Goal: Task Accomplishment & Management: Manage account settings

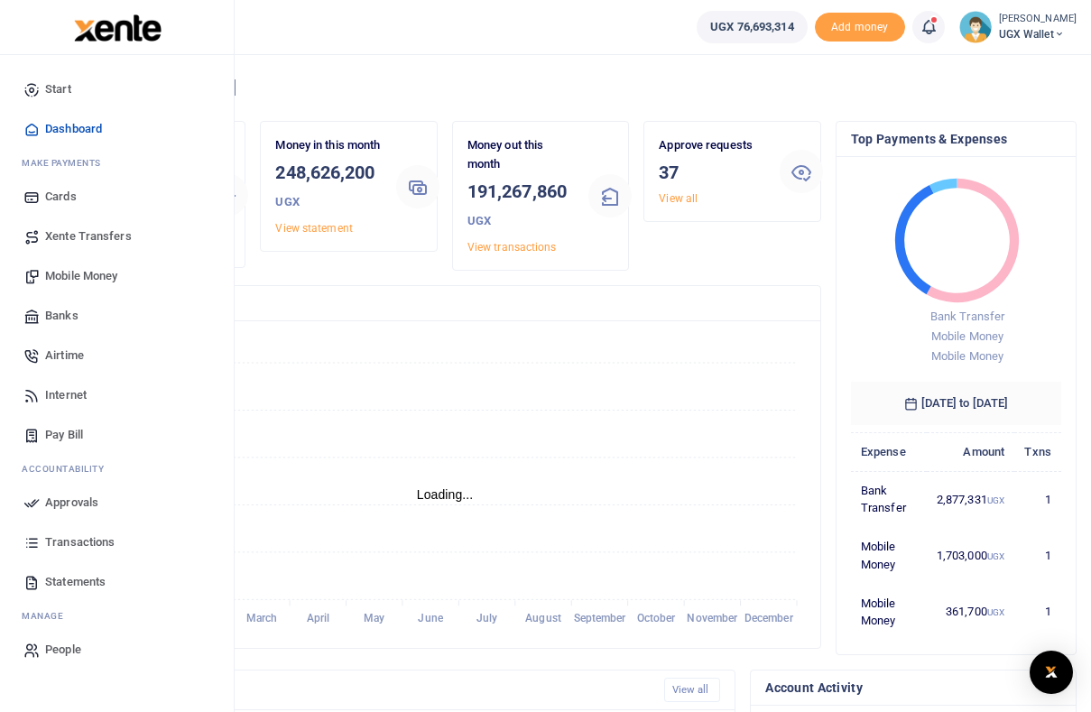
click at [75, 503] on span "Approvals" at bounding box center [71, 503] width 53 height 18
click at [78, 541] on span "Transactions" at bounding box center [80, 543] width 70 height 18
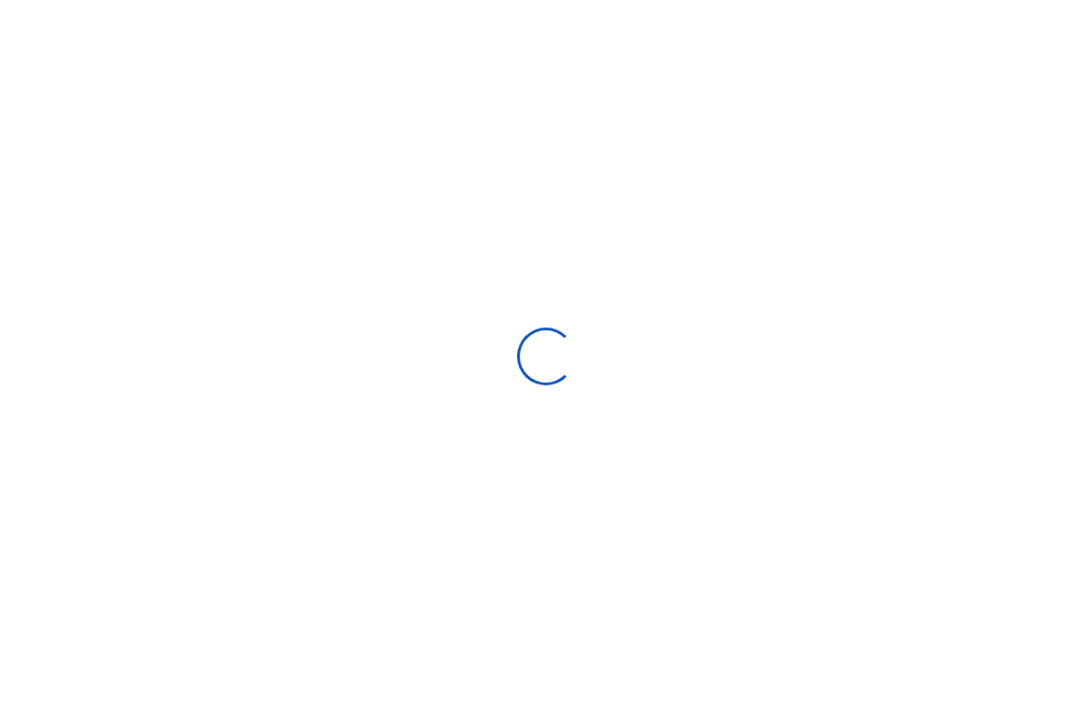
select select
type input "08/31/2025 - 09/29/2025"
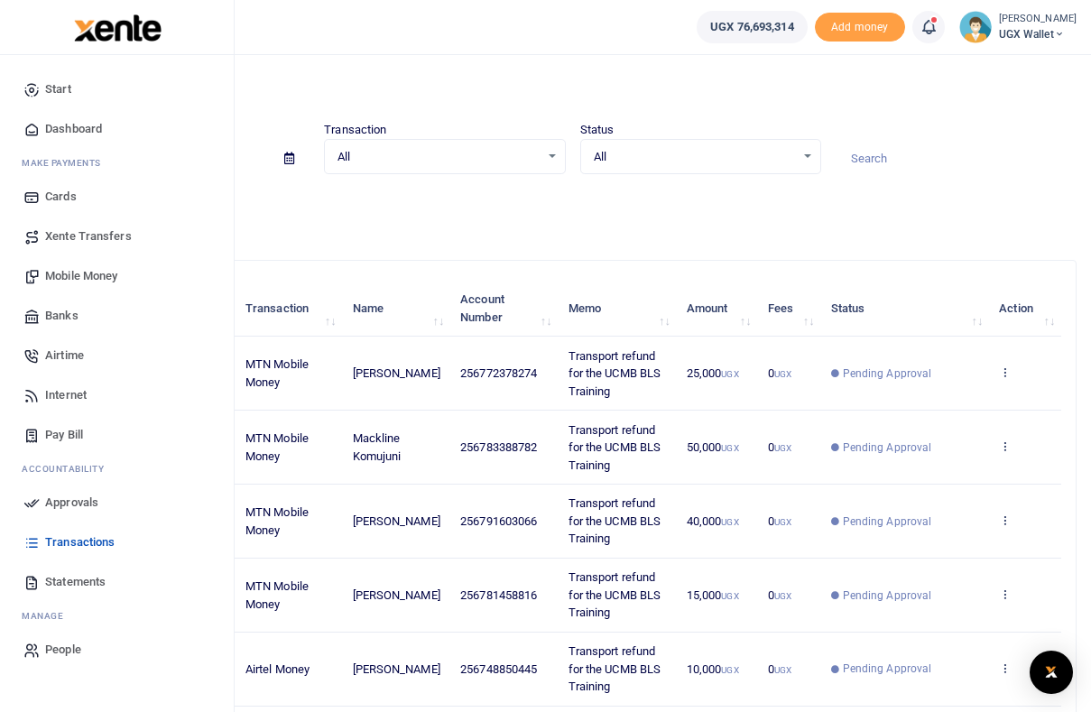
click at [82, 488] on link "Approvals" at bounding box center [116, 503] width 205 height 40
click at [80, 498] on span "Approvals" at bounding box center [71, 503] width 53 height 18
click at [75, 506] on span "Approvals" at bounding box center [71, 503] width 53 height 18
click at [78, 239] on span "Xente Transfers" at bounding box center [88, 237] width 87 height 18
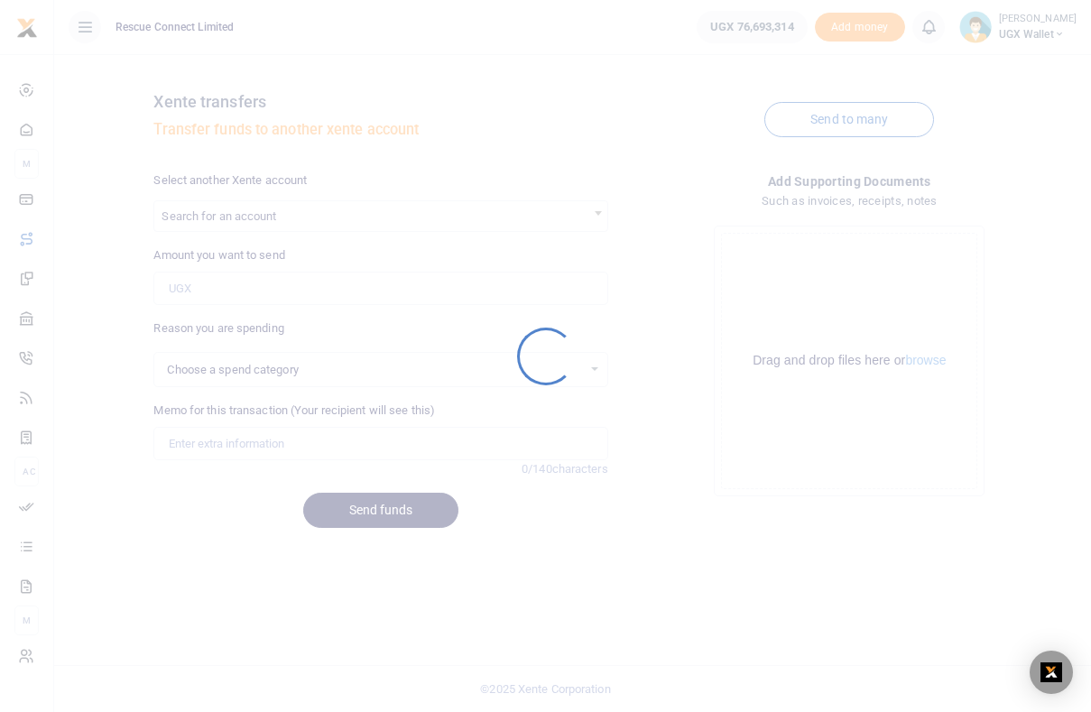
select select
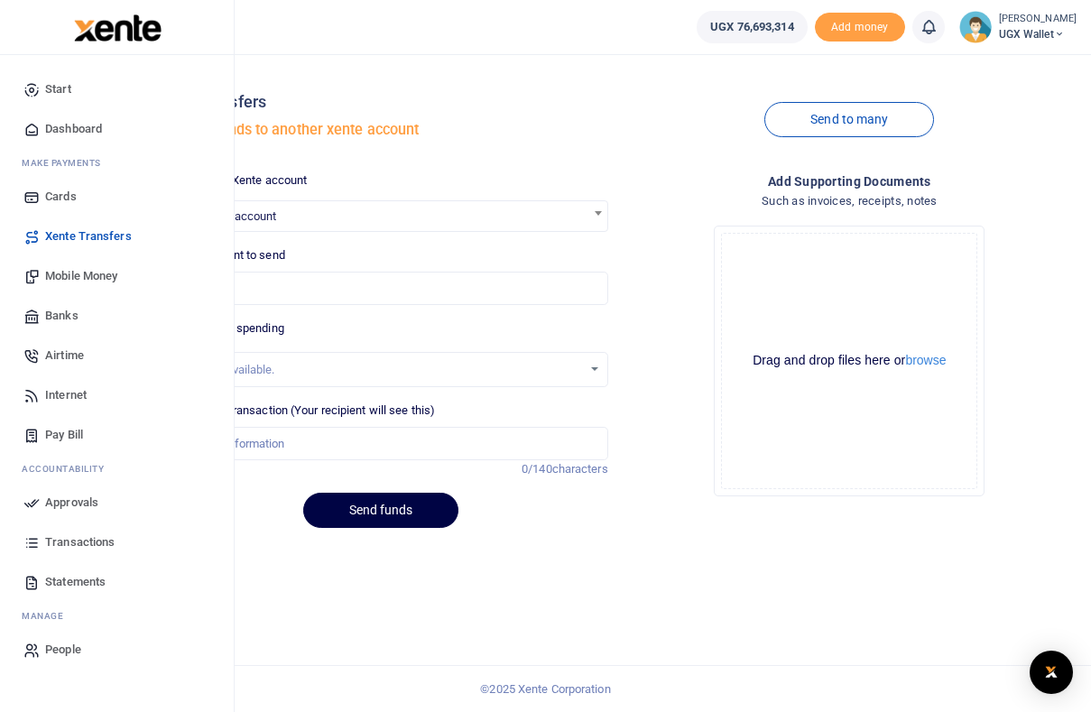
click at [60, 126] on span "Dashboard" at bounding box center [73, 129] width 57 height 18
click at [63, 505] on span "Approvals" at bounding box center [71, 503] width 53 height 18
click at [67, 537] on span "Transactions" at bounding box center [80, 543] width 70 height 18
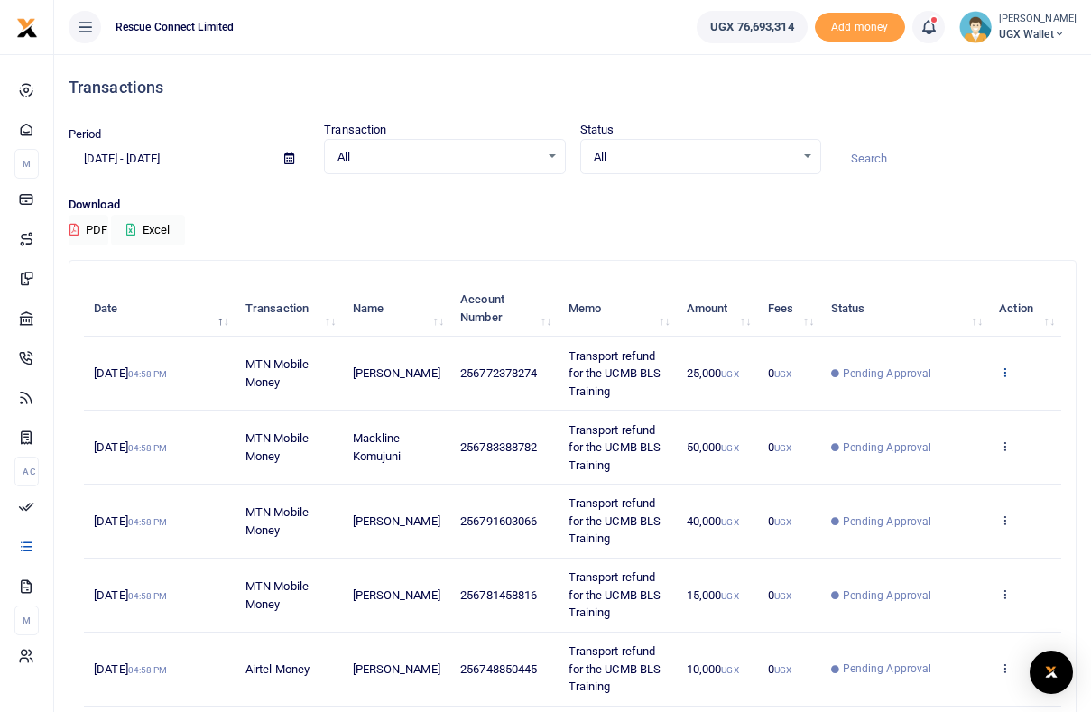
click at [1005, 377] on icon at bounding box center [1005, 372] width 12 height 13
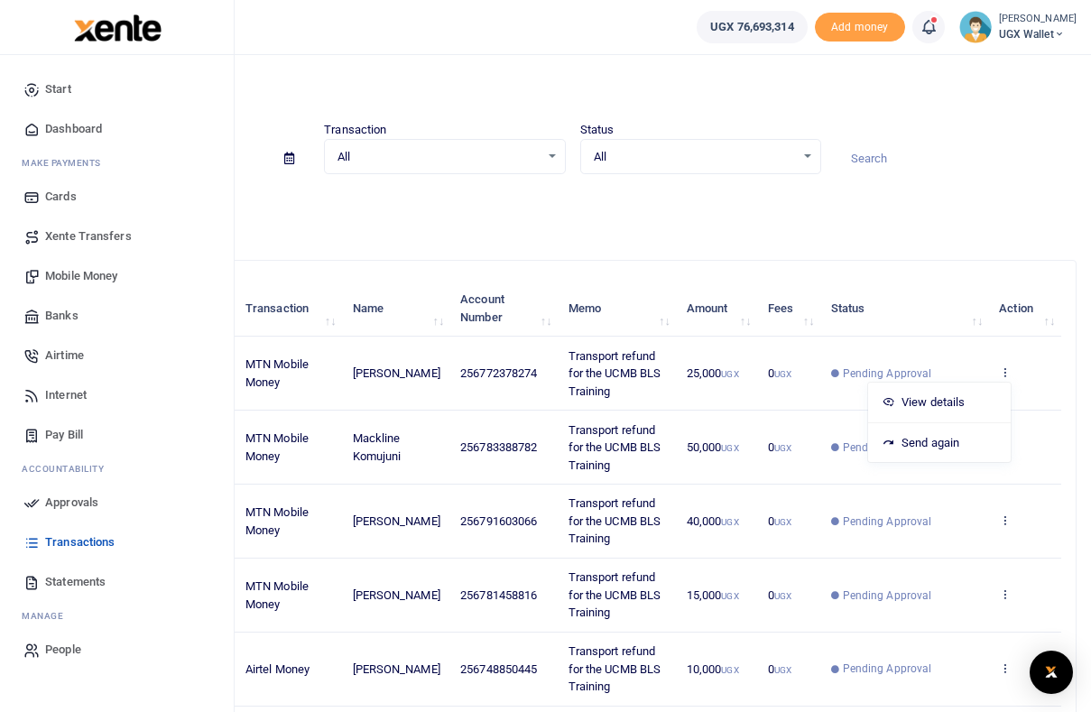
click at [76, 506] on span "Approvals" at bounding box center [71, 503] width 53 height 18
click at [76, 505] on span "Approvals" at bounding box center [71, 503] width 53 height 18
click at [73, 502] on span "Approvals" at bounding box center [71, 503] width 53 height 18
click at [65, 576] on span "Statements" at bounding box center [75, 582] width 60 height 18
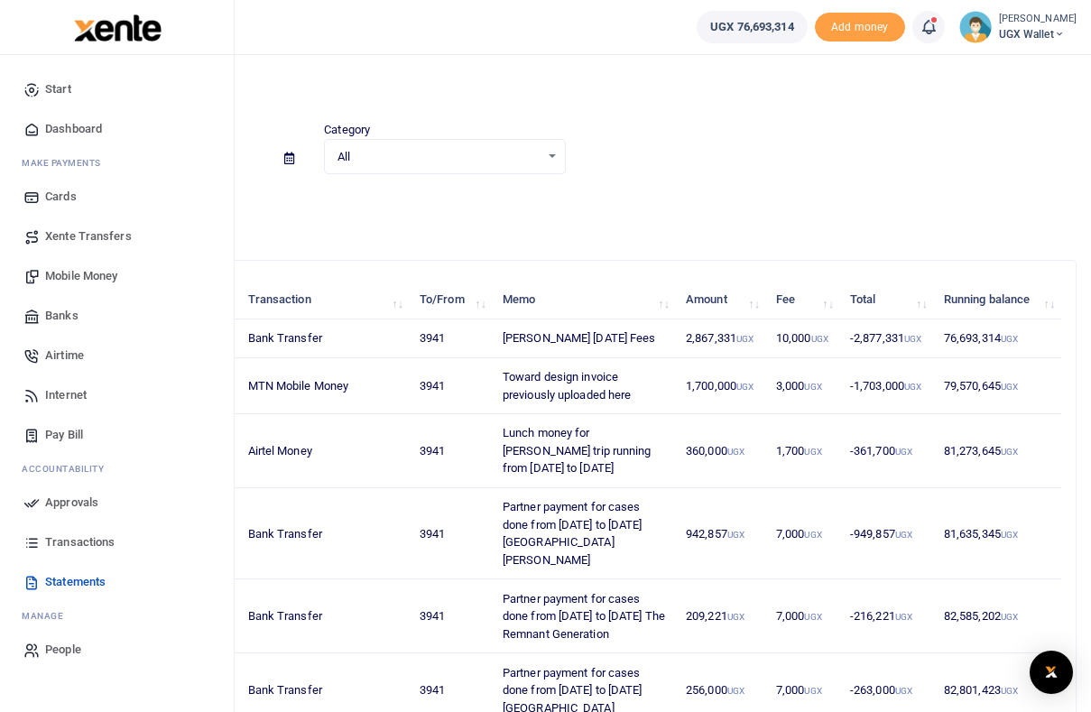
click at [63, 506] on span "Approvals" at bounding box center [71, 503] width 53 height 18
click at [47, 501] on span "Approvals" at bounding box center [71, 503] width 53 height 18
click at [41, 545] on link "Transactions" at bounding box center [116, 543] width 205 height 40
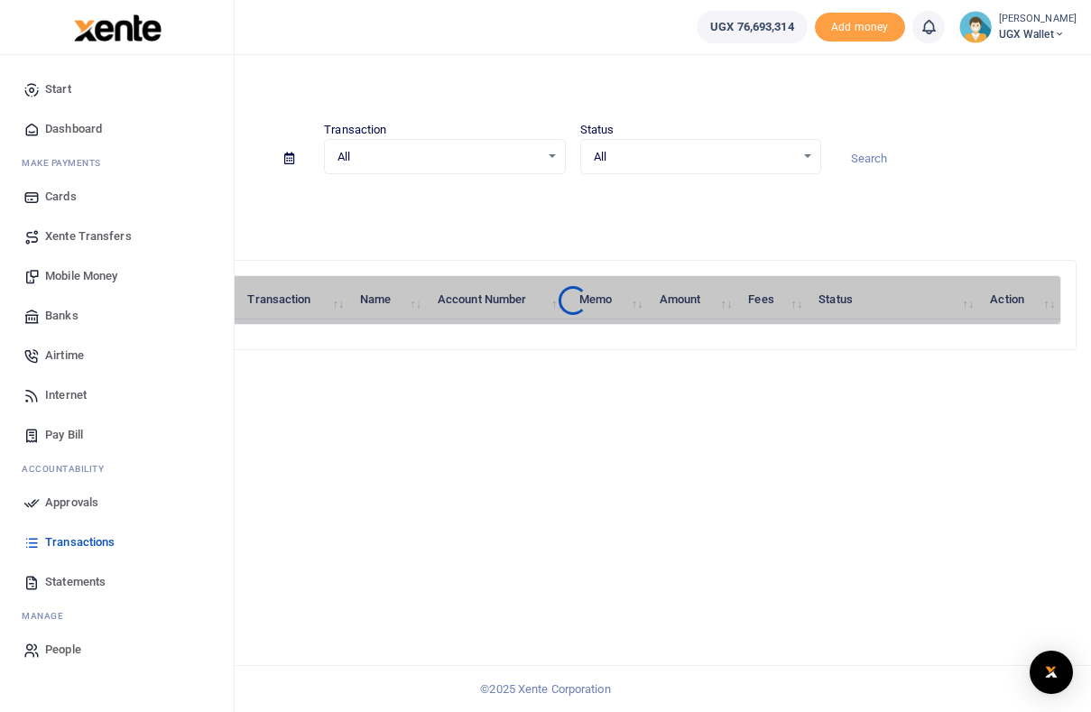
click at [70, 283] on span "Mobile Money" at bounding box center [81, 276] width 72 height 18
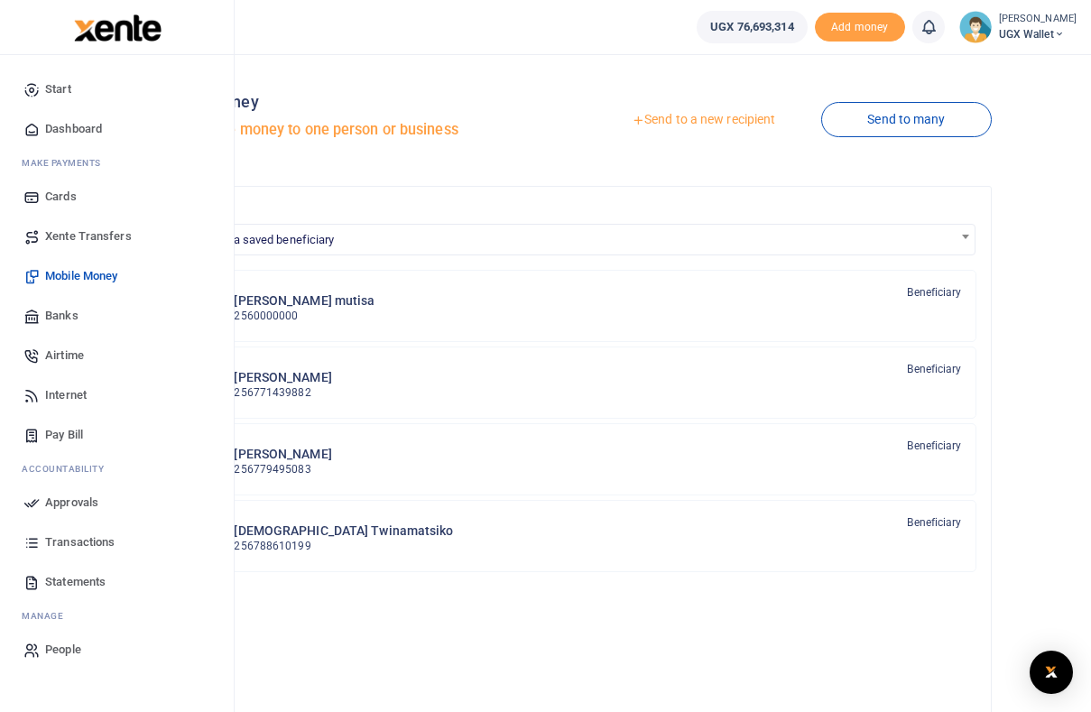
click at [42, 231] on link "Xente Transfers" at bounding box center [116, 237] width 205 height 40
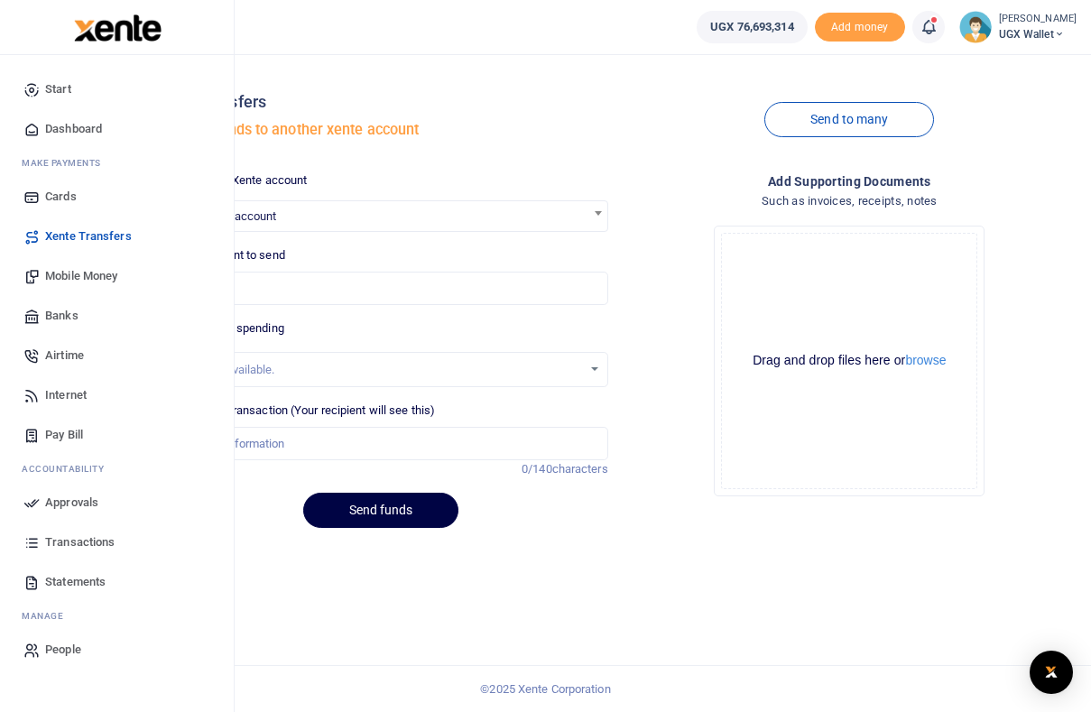
click at [75, 511] on span "Approvals" at bounding box center [71, 503] width 53 height 18
click at [76, 506] on span "Approvals" at bounding box center [71, 503] width 53 height 18
click at [74, 503] on span "Approvals" at bounding box center [71, 503] width 53 height 18
click at [76, 542] on span "Transactions" at bounding box center [80, 543] width 70 height 18
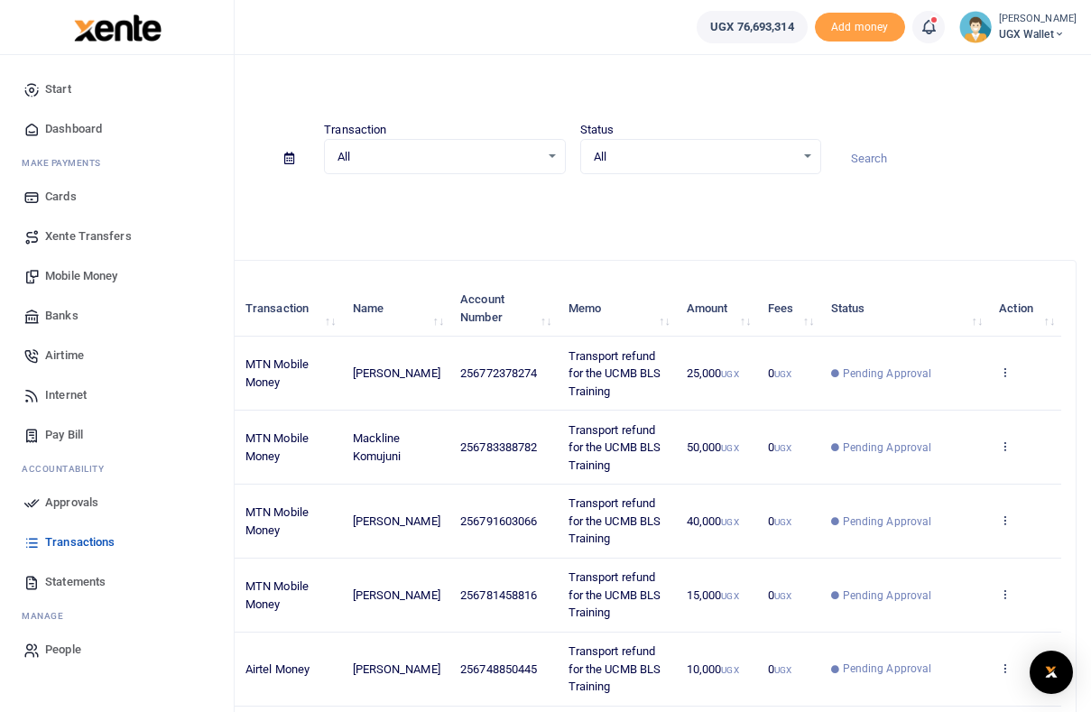
click at [83, 503] on span "Approvals" at bounding box center [71, 503] width 53 height 18
click at [82, 503] on span "Approvals" at bounding box center [71, 503] width 53 height 18
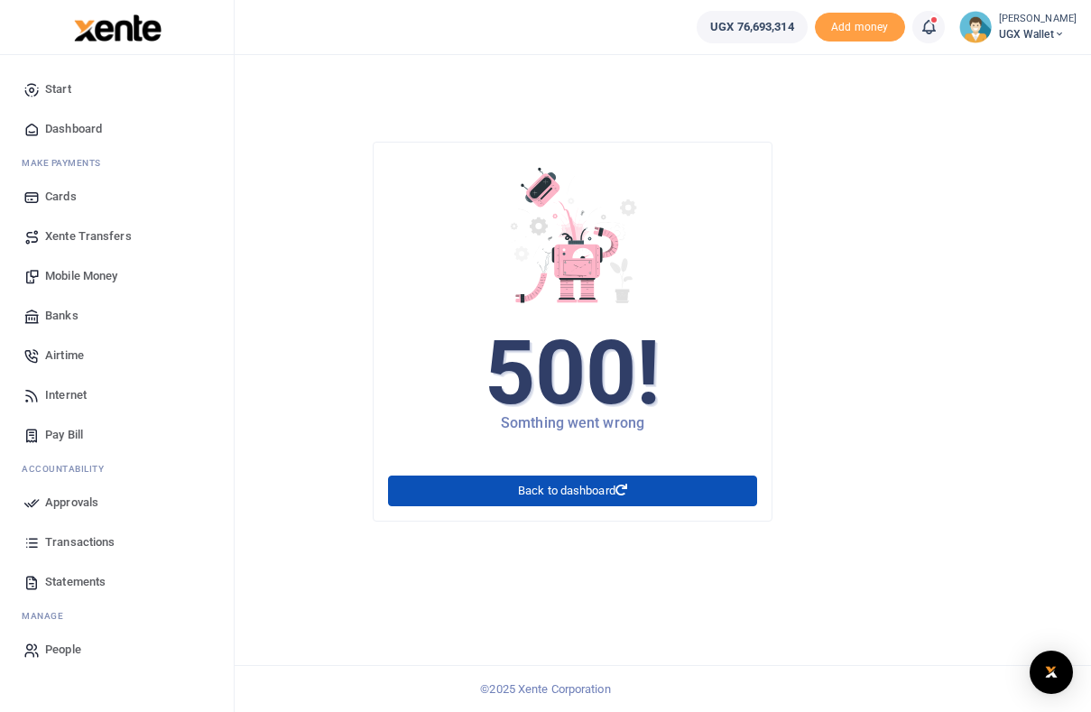
click at [64, 547] on span "Transactions" at bounding box center [80, 543] width 70 height 18
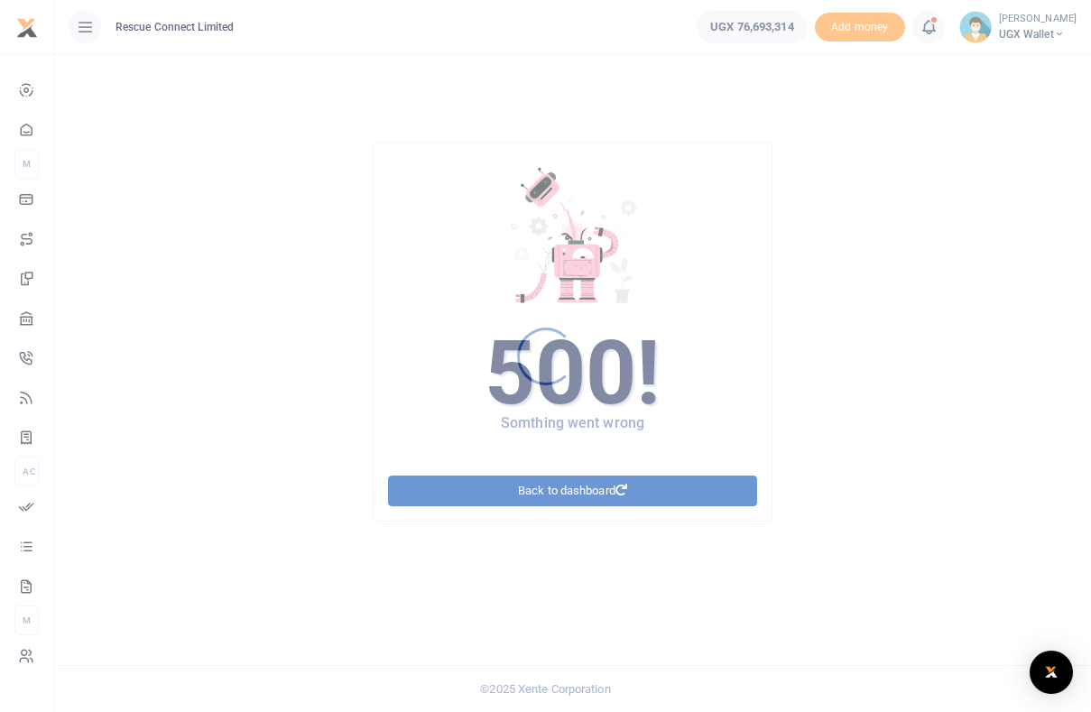
click at [88, 25] on div at bounding box center [545, 356] width 1091 height 712
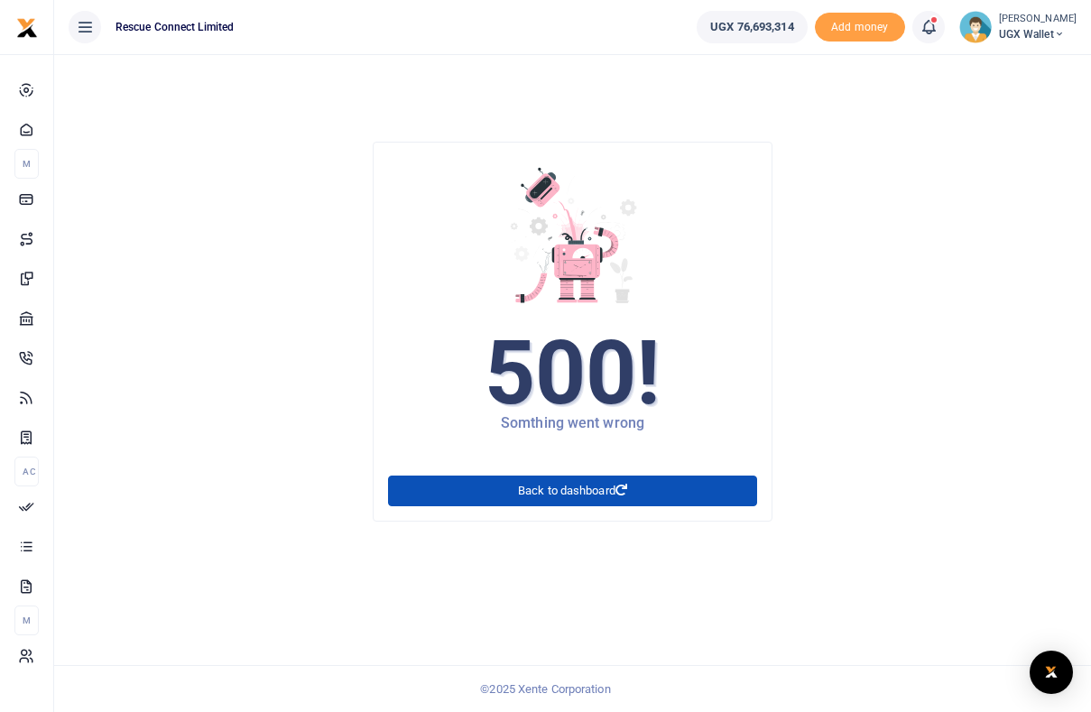
click at [85, 28] on icon at bounding box center [85, 27] width 18 height 20
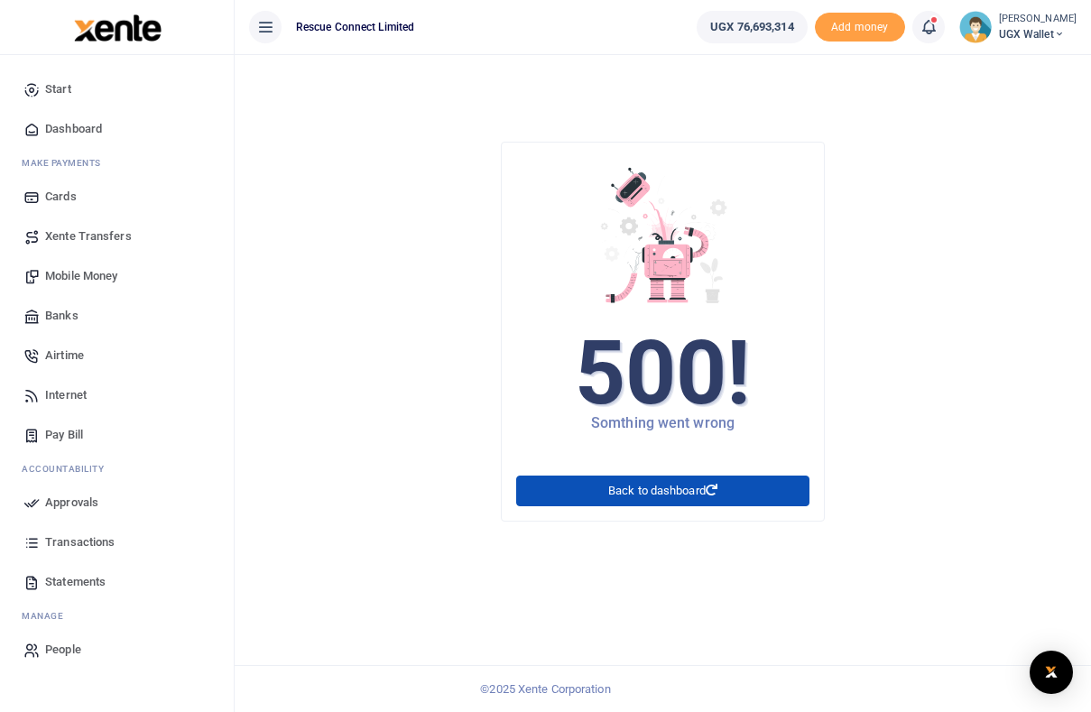
click at [79, 506] on span "Approvals" at bounding box center [71, 503] width 53 height 18
click at [65, 544] on span "Transactions" at bounding box center [80, 543] width 70 height 18
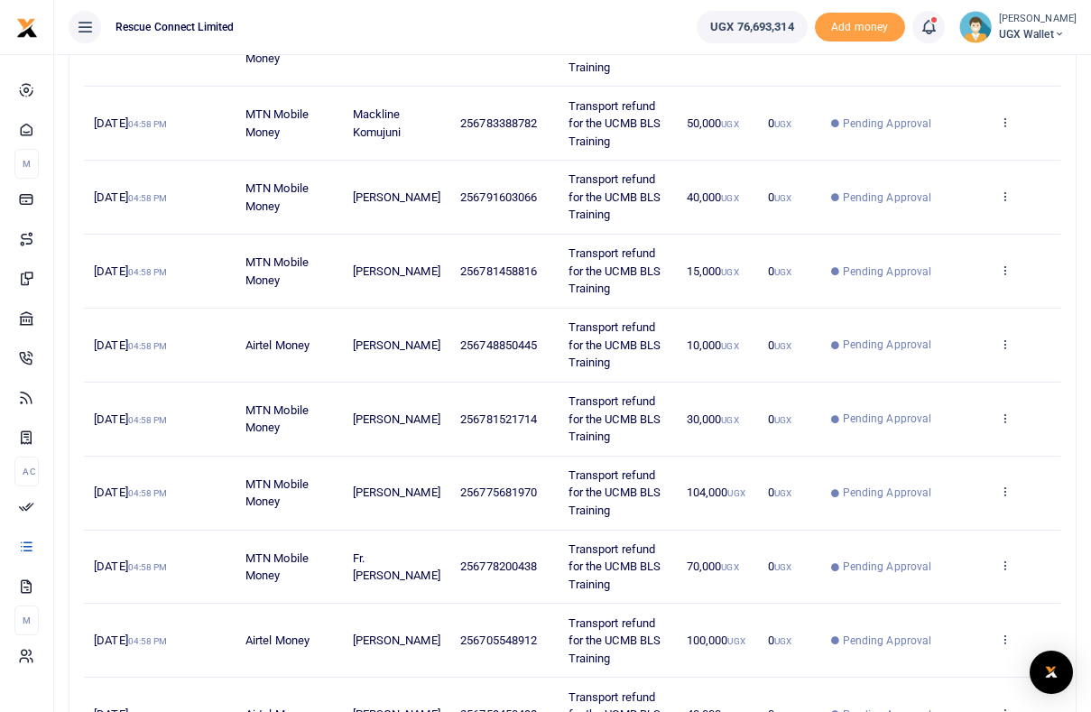
scroll to position [488, 0]
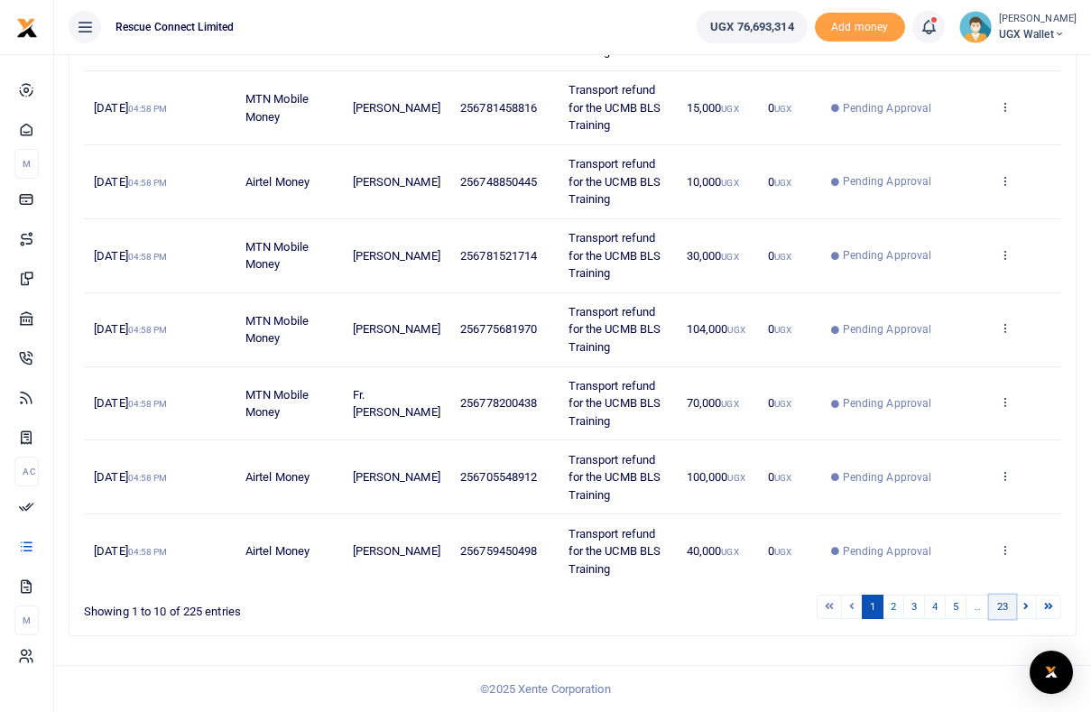
click at [1006, 608] on link "23" at bounding box center [1002, 607] width 27 height 24
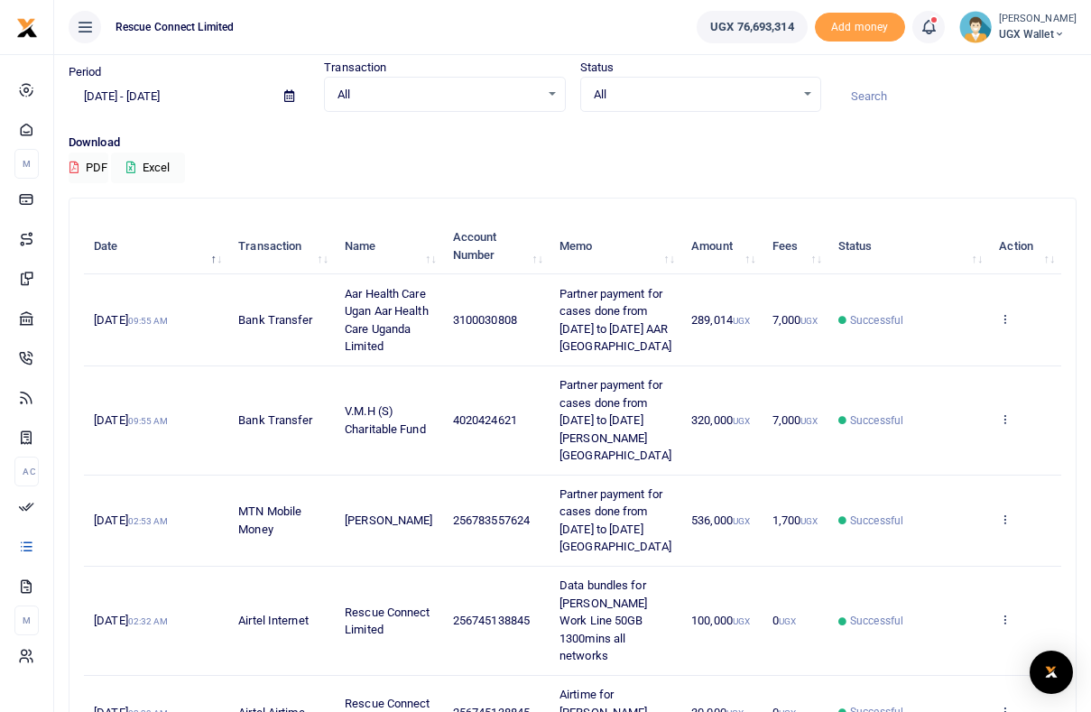
scroll to position [294, 0]
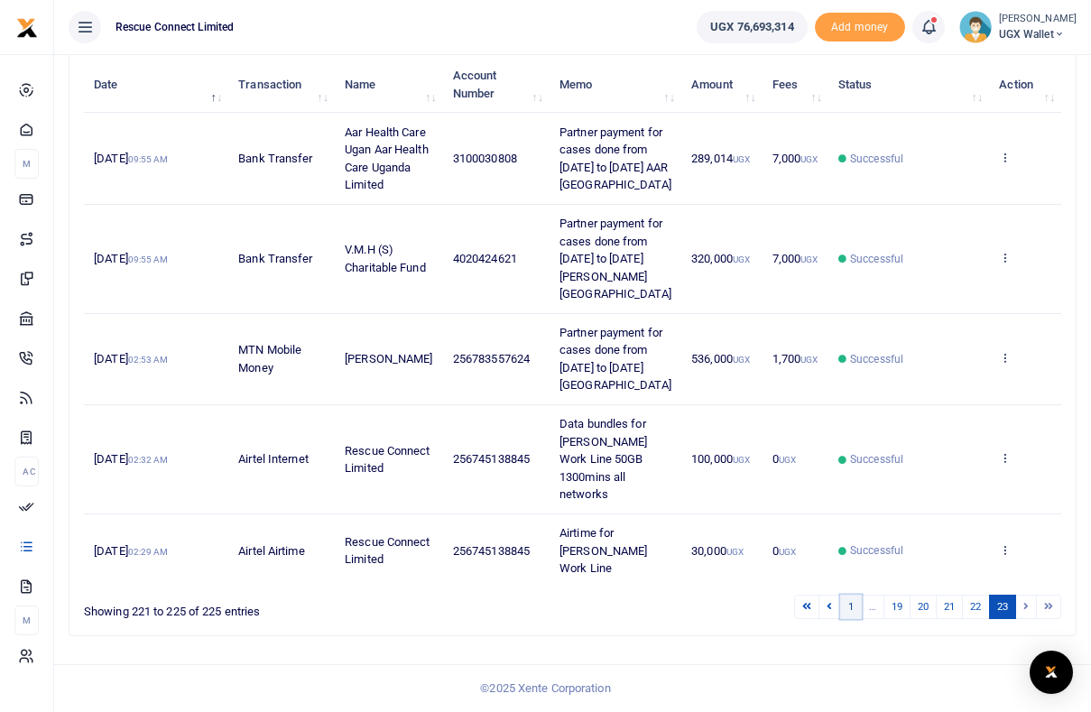
click at [844, 606] on link "1" at bounding box center [852, 607] width 22 height 24
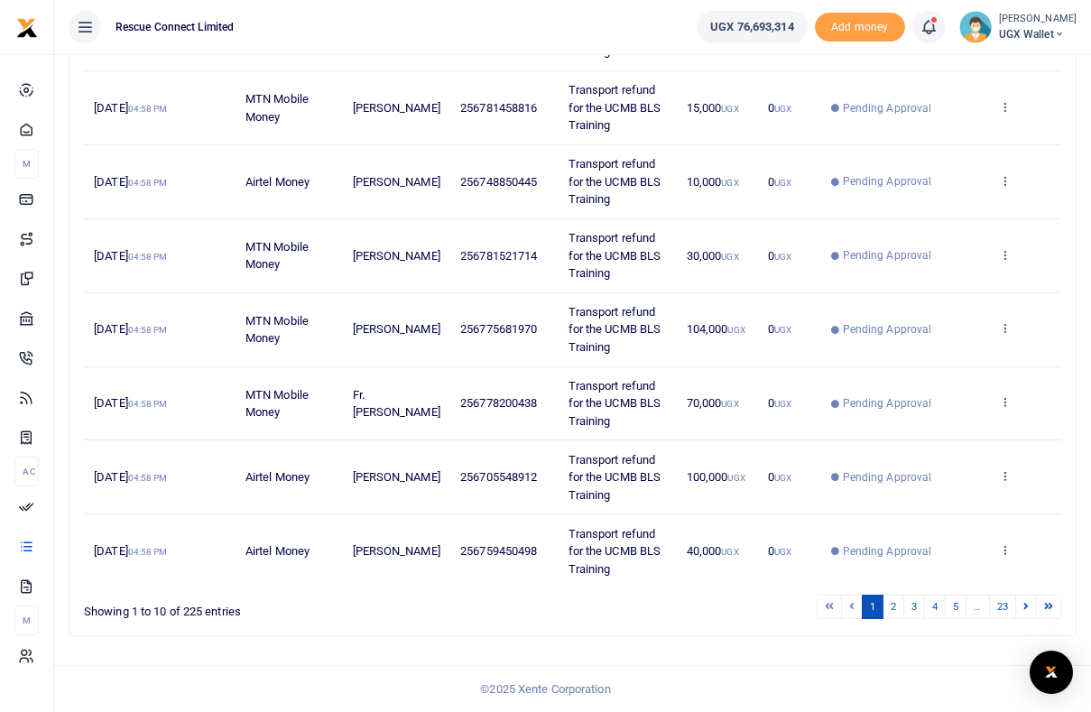
scroll to position [0, 0]
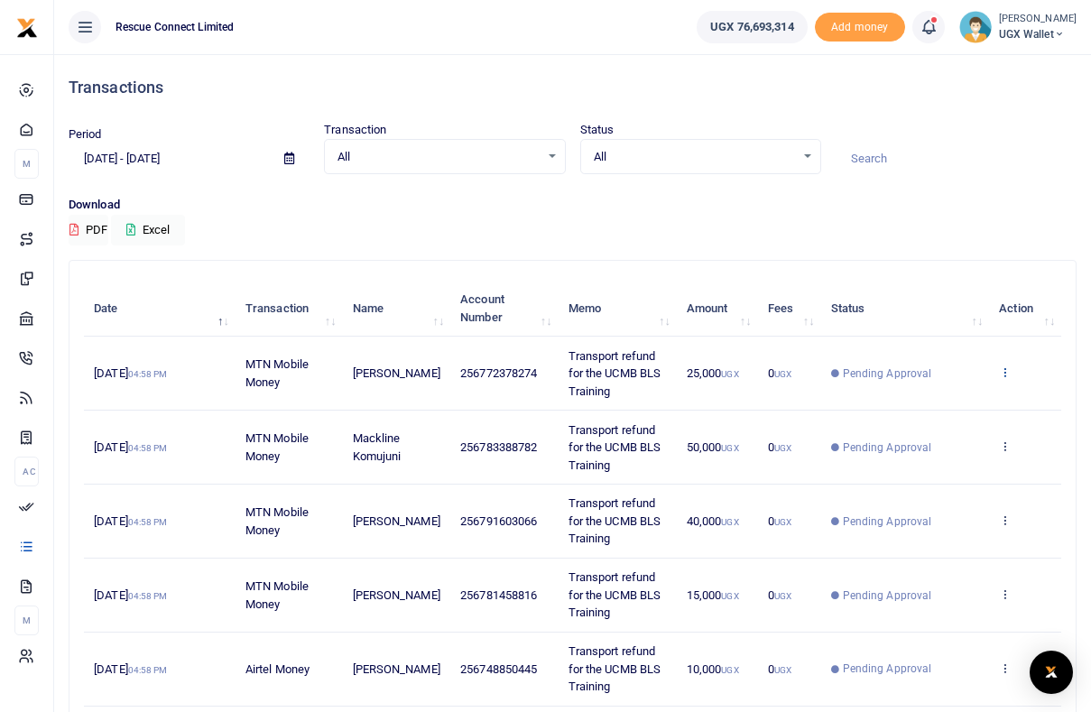
click at [1008, 376] on icon at bounding box center [1005, 372] width 12 height 13
click at [964, 404] on link "View details" at bounding box center [940, 402] width 143 height 25
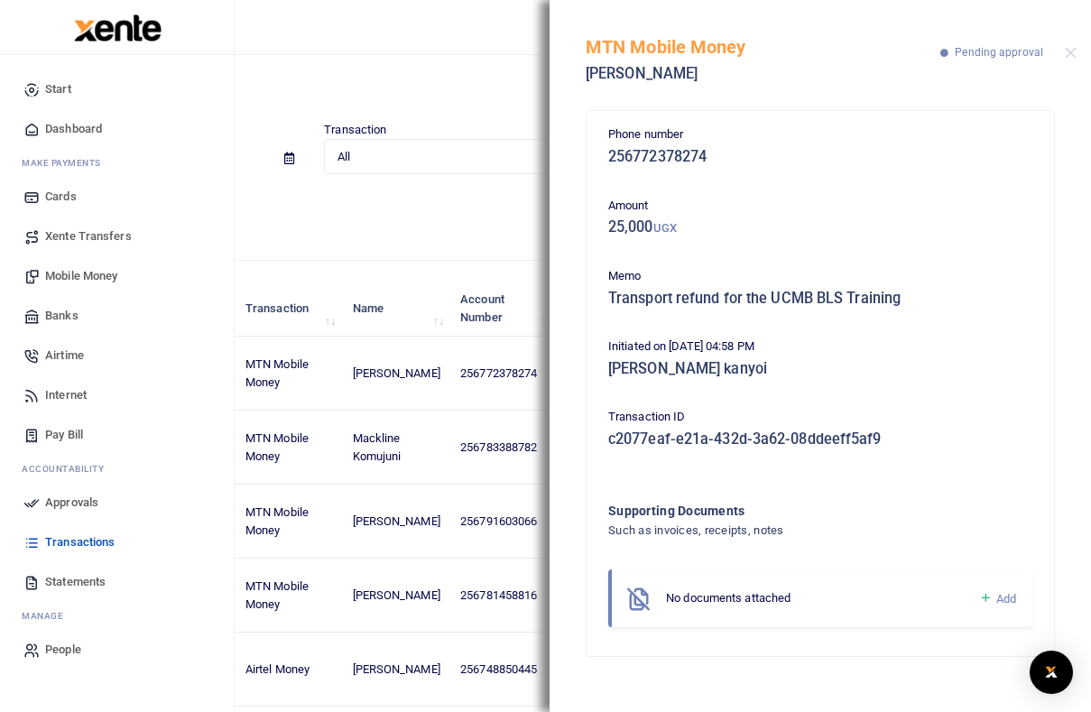
click at [88, 236] on span "Xente Transfers" at bounding box center [88, 237] width 87 height 18
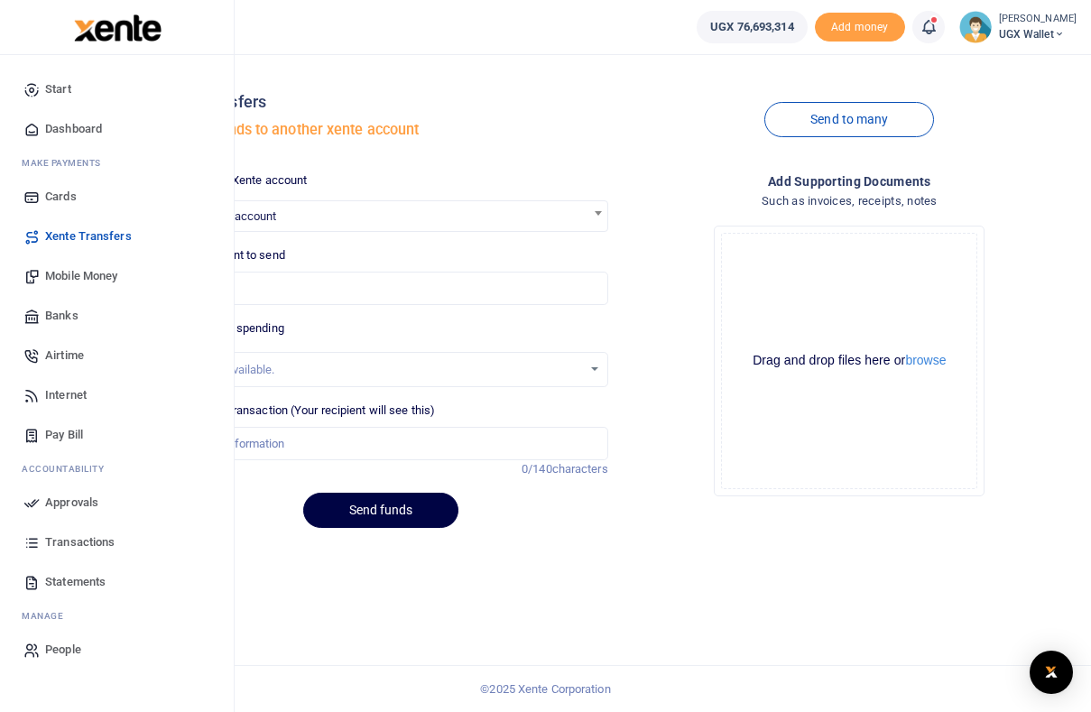
click at [75, 503] on span "Approvals" at bounding box center [71, 503] width 53 height 18
click at [65, 545] on span "Transactions" at bounding box center [80, 543] width 70 height 18
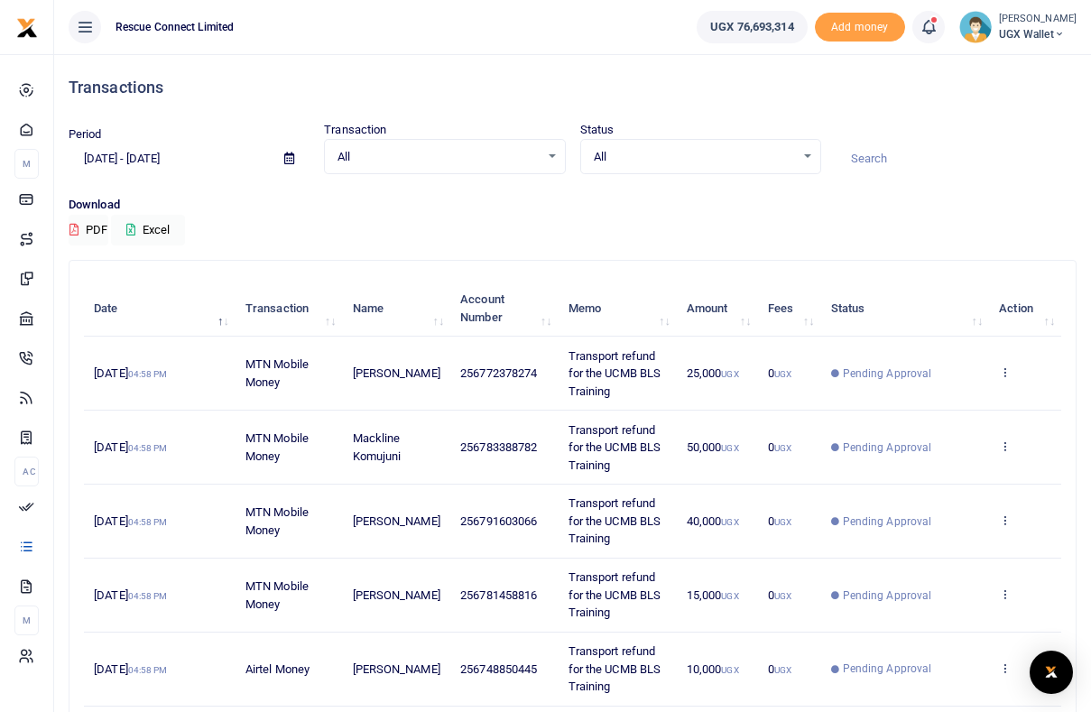
click at [133, 376] on span "[DATE] 04:58 PM" at bounding box center [130, 374] width 73 height 14
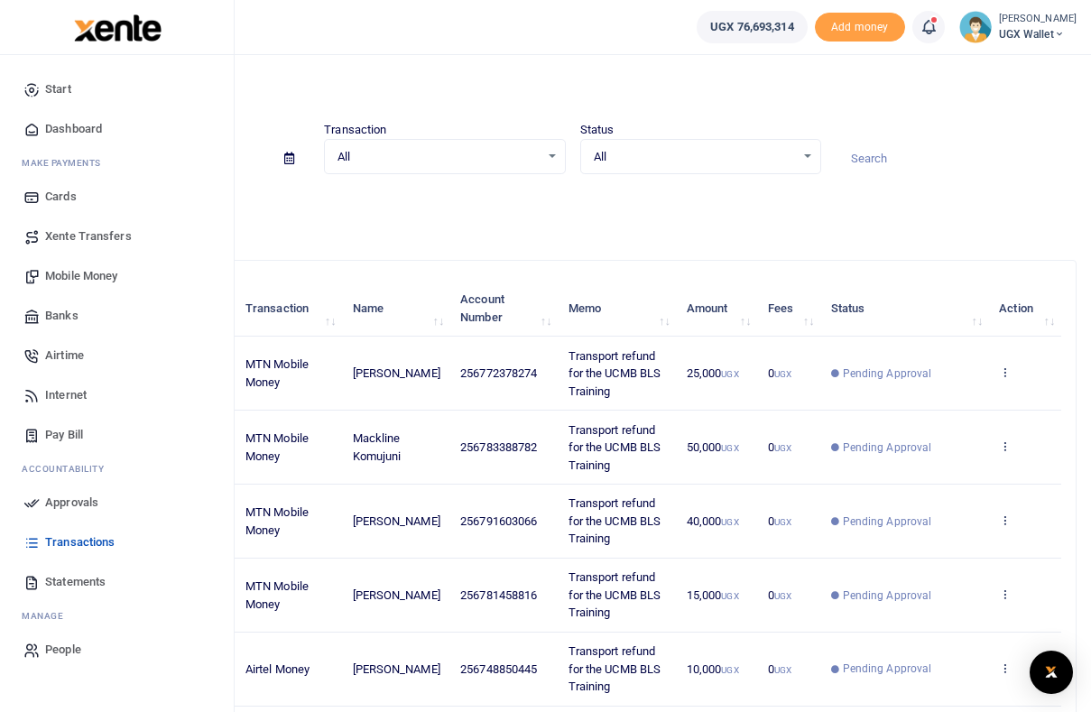
click at [72, 506] on span "Approvals" at bounding box center [71, 503] width 53 height 18
click at [64, 499] on span "Approvals" at bounding box center [71, 503] width 53 height 18
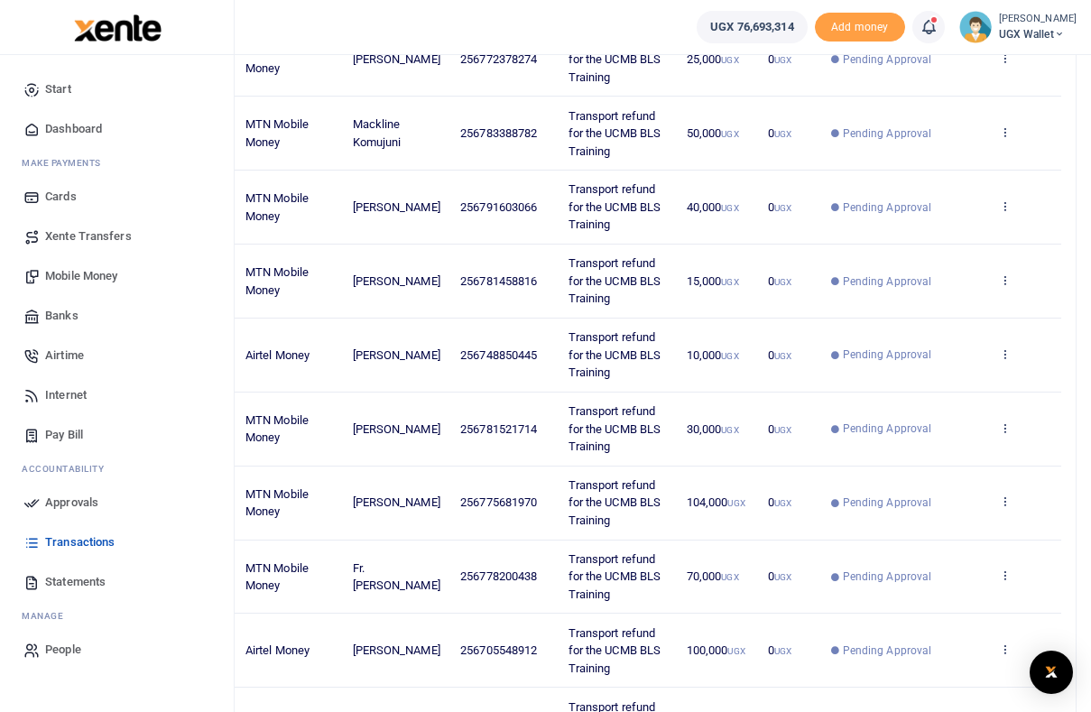
scroll to position [488, 0]
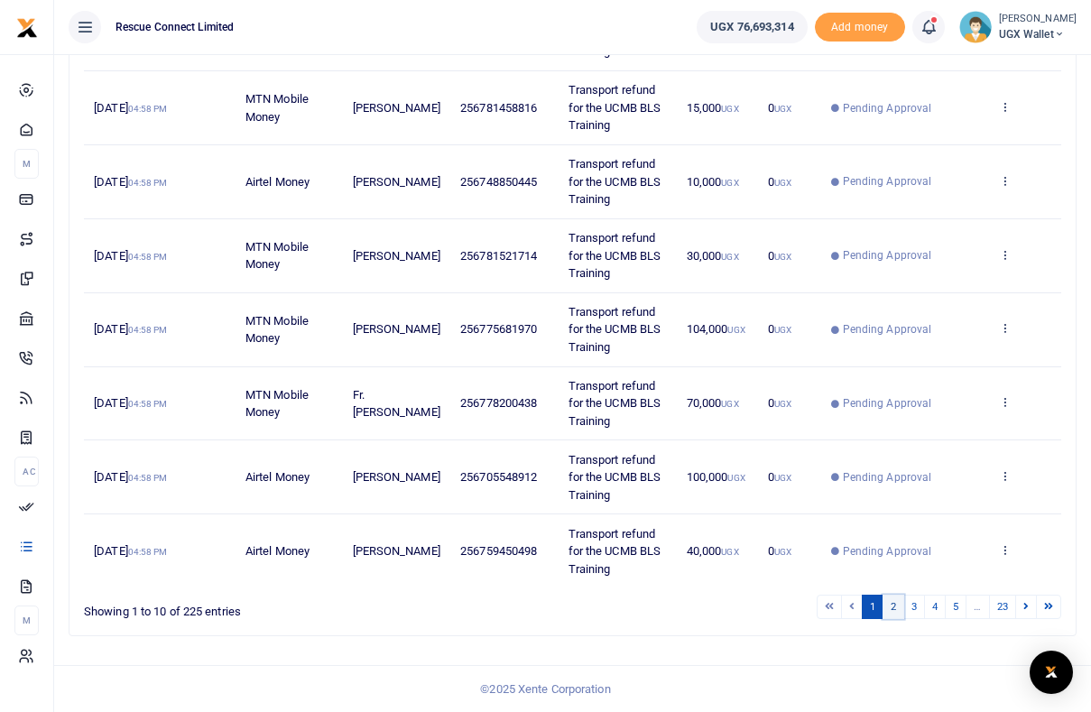
click at [891, 608] on link "2" at bounding box center [894, 607] width 22 height 24
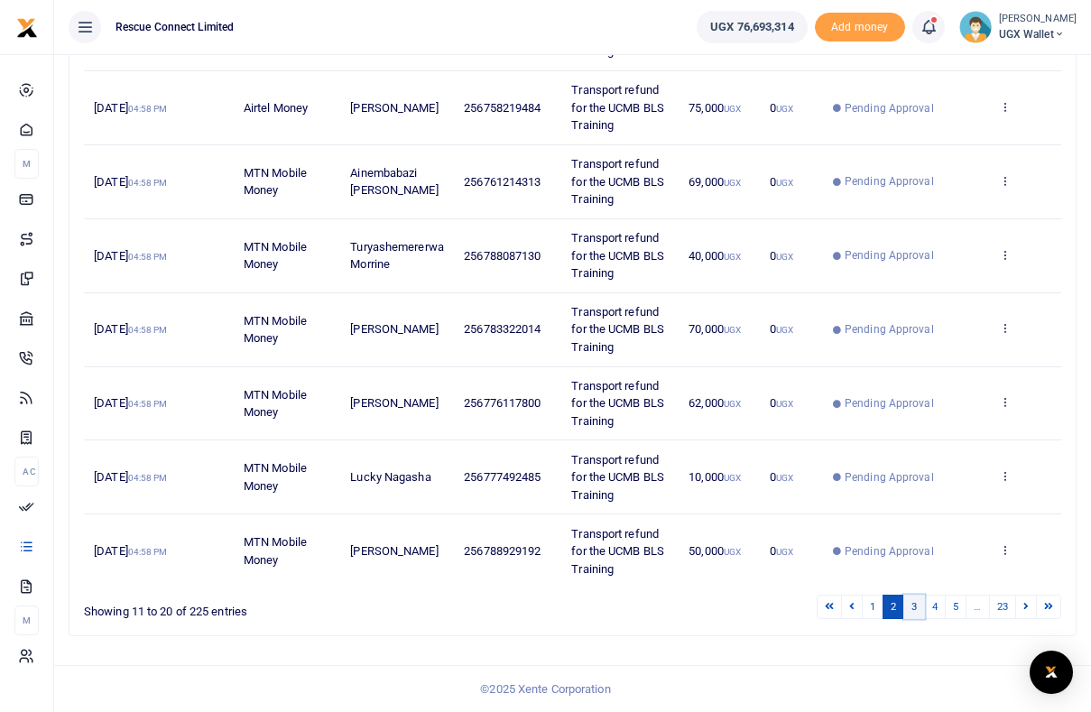
click at [915, 608] on link "3" at bounding box center [915, 607] width 22 height 24
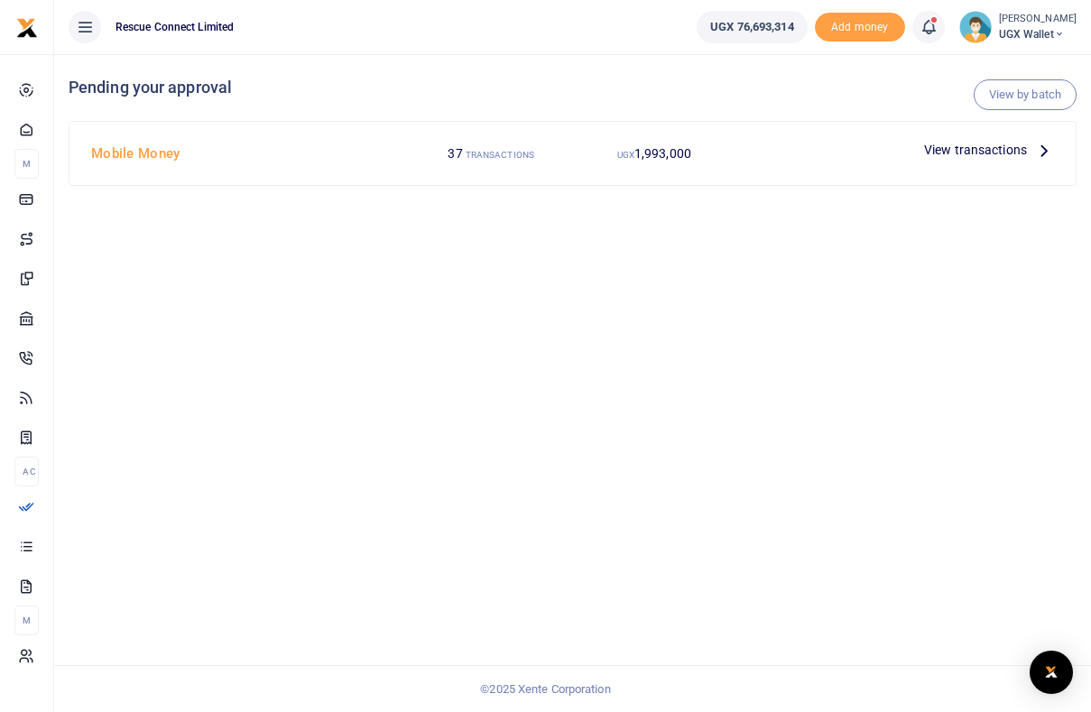
click at [997, 150] on span "View transactions" at bounding box center [975, 150] width 103 height 20
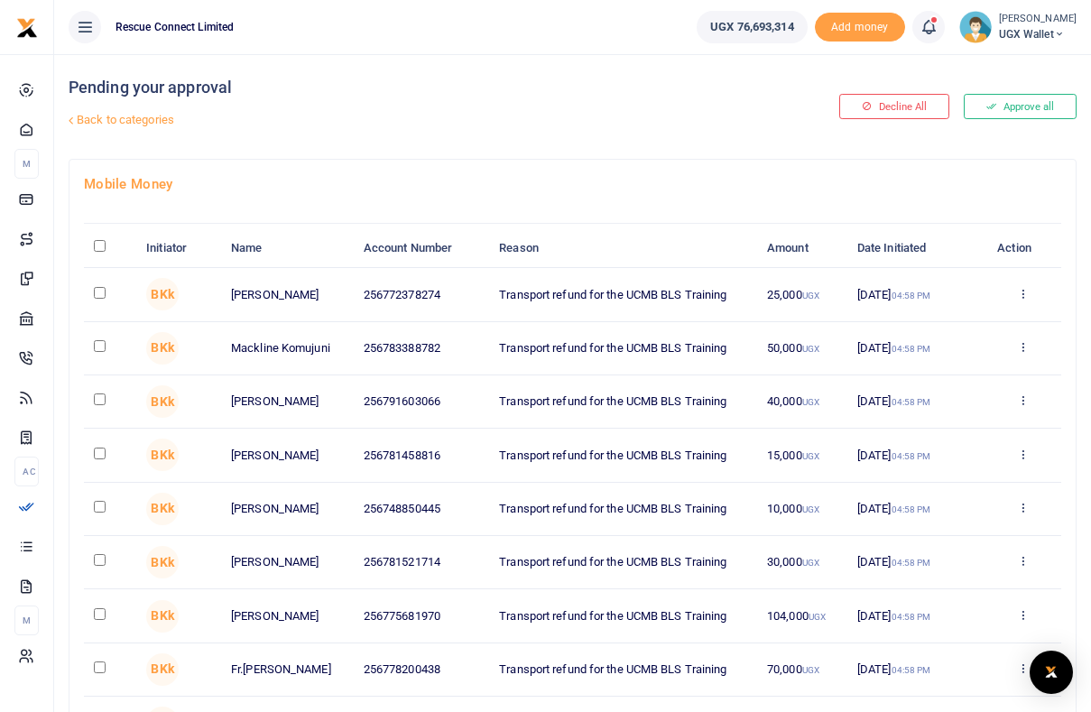
click at [102, 246] on input "\a \a : activate to sort column descending" at bounding box center [100, 246] width 12 height 12
checkbox input "true"
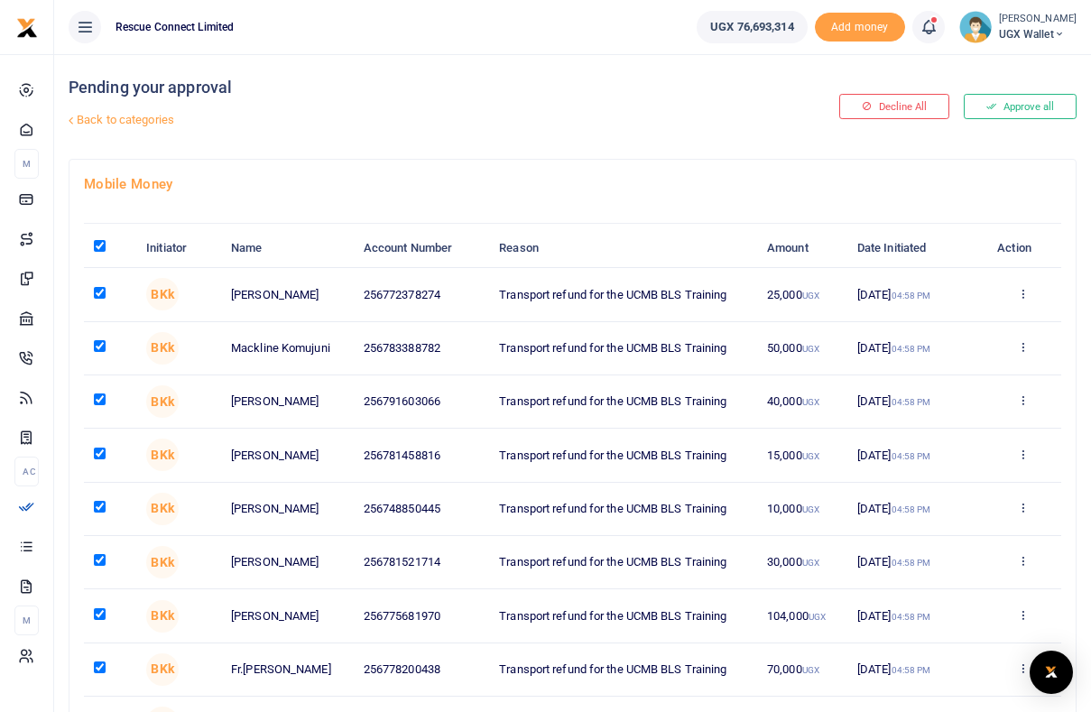
checkbox input "true"
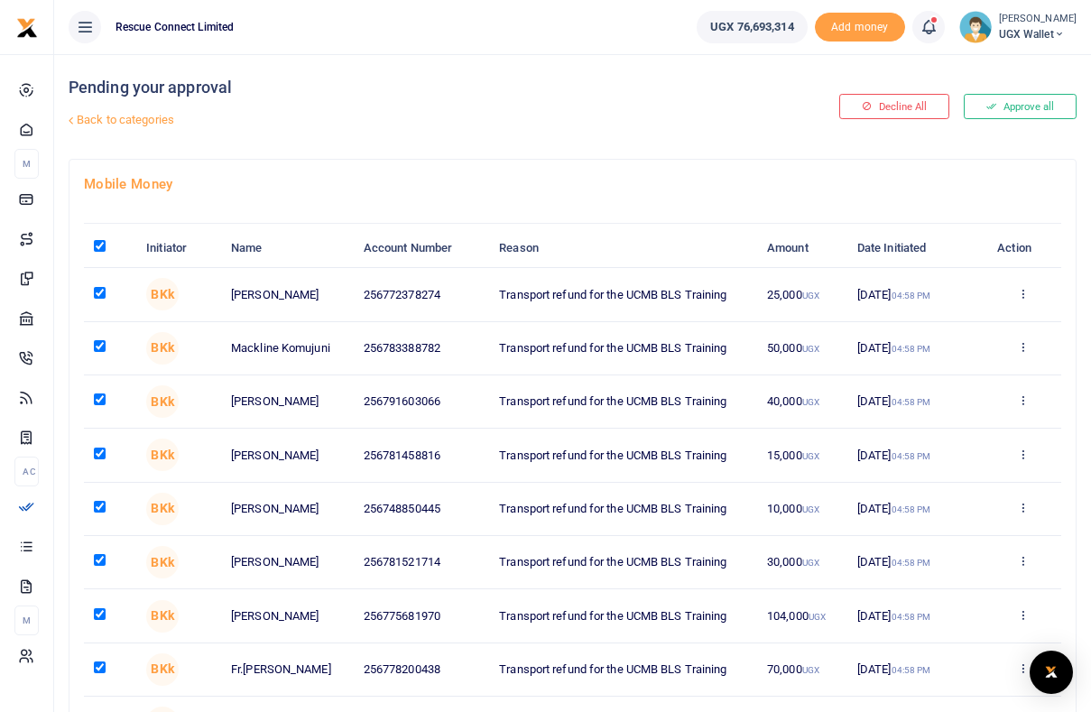
checkbox input "true"
click at [1045, 110] on div "Decline All Approve all" at bounding box center [913, 106] width 341 height 105
click at [1001, 106] on div "Decline All Approve all" at bounding box center [913, 106] width 341 height 105
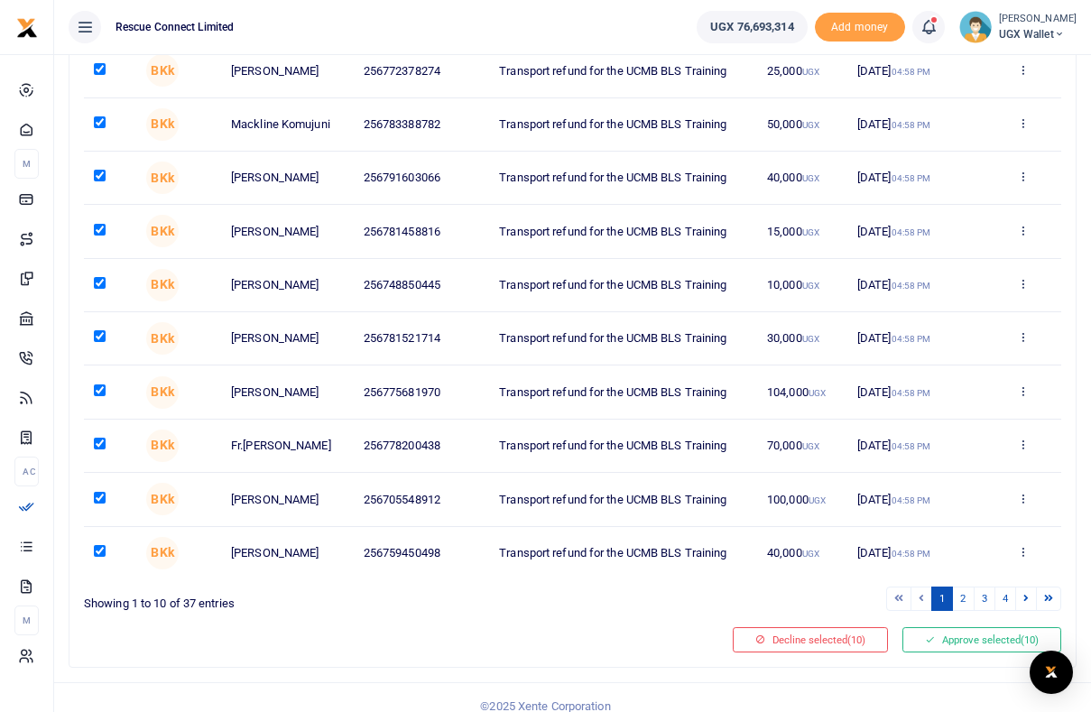
scroll to position [240, 0]
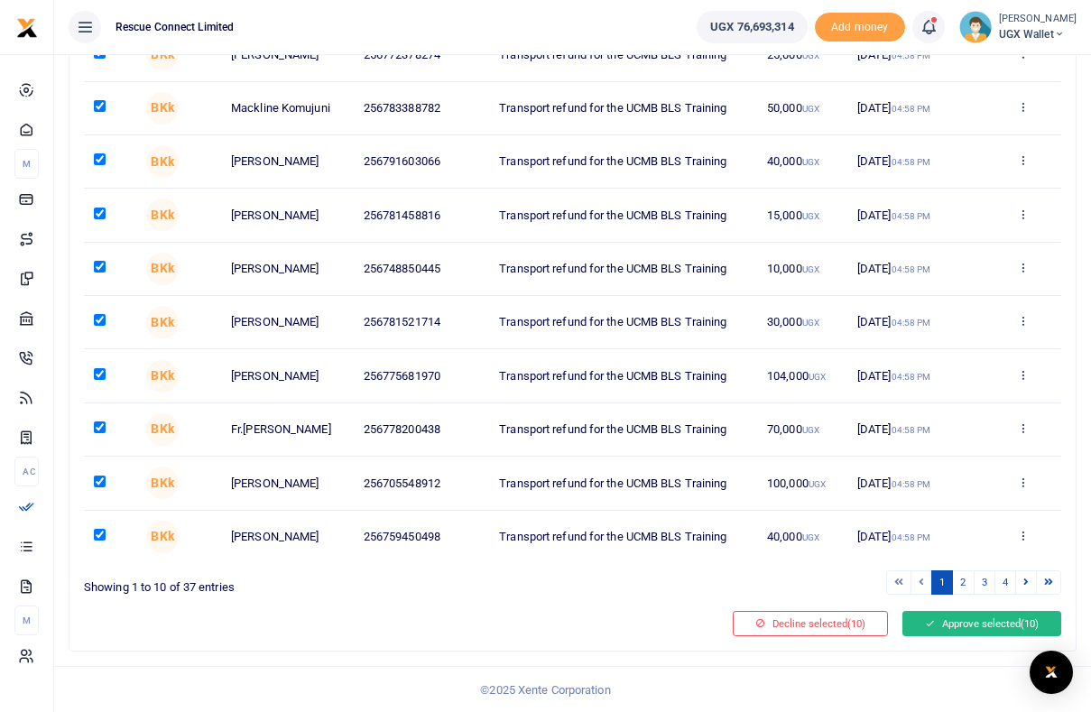
click at [971, 623] on button "Approve selected (10)" at bounding box center [982, 623] width 159 height 25
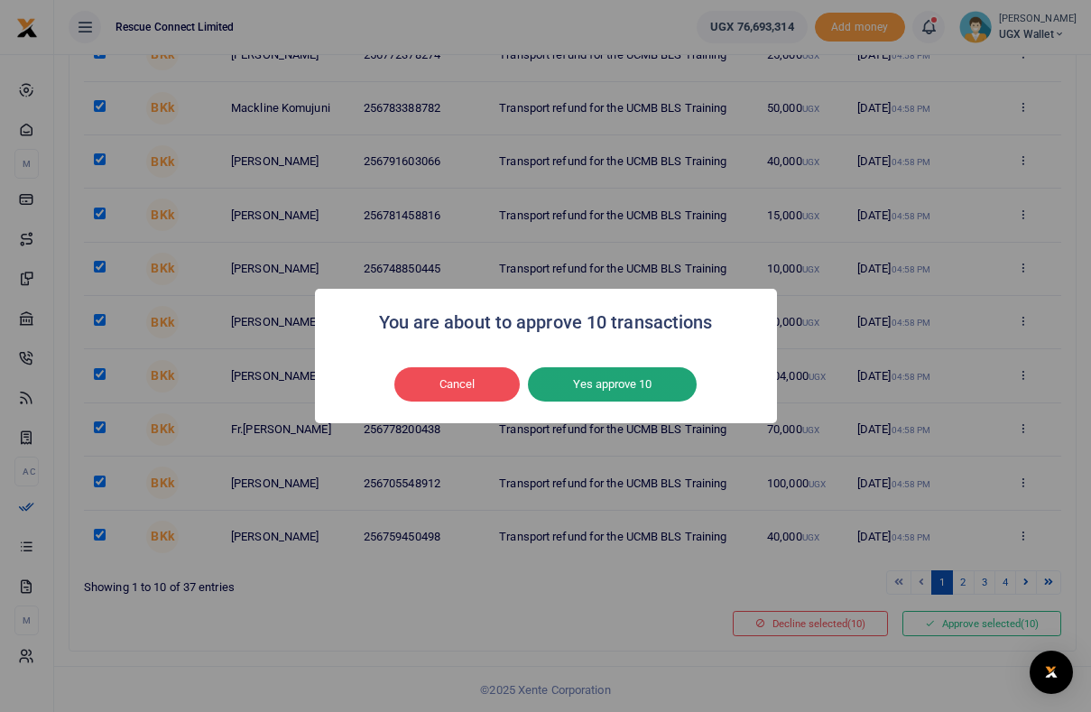
click at [597, 386] on button "Yes approve 10" at bounding box center [612, 384] width 169 height 34
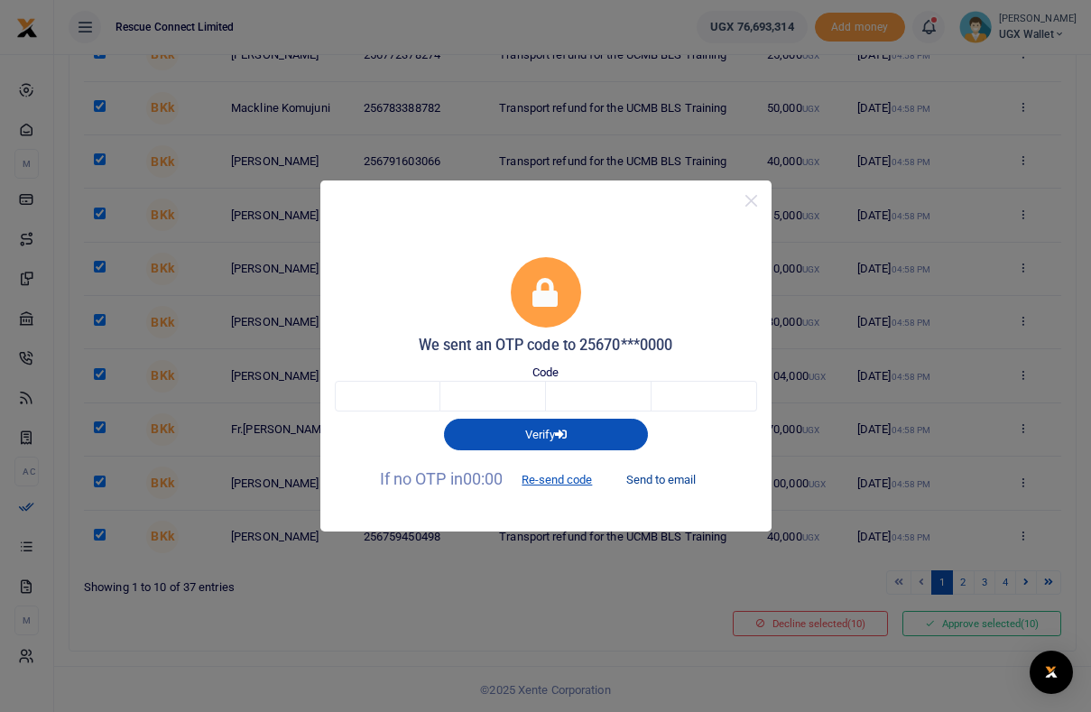
click at [691, 478] on button "Send to email" at bounding box center [661, 480] width 100 height 31
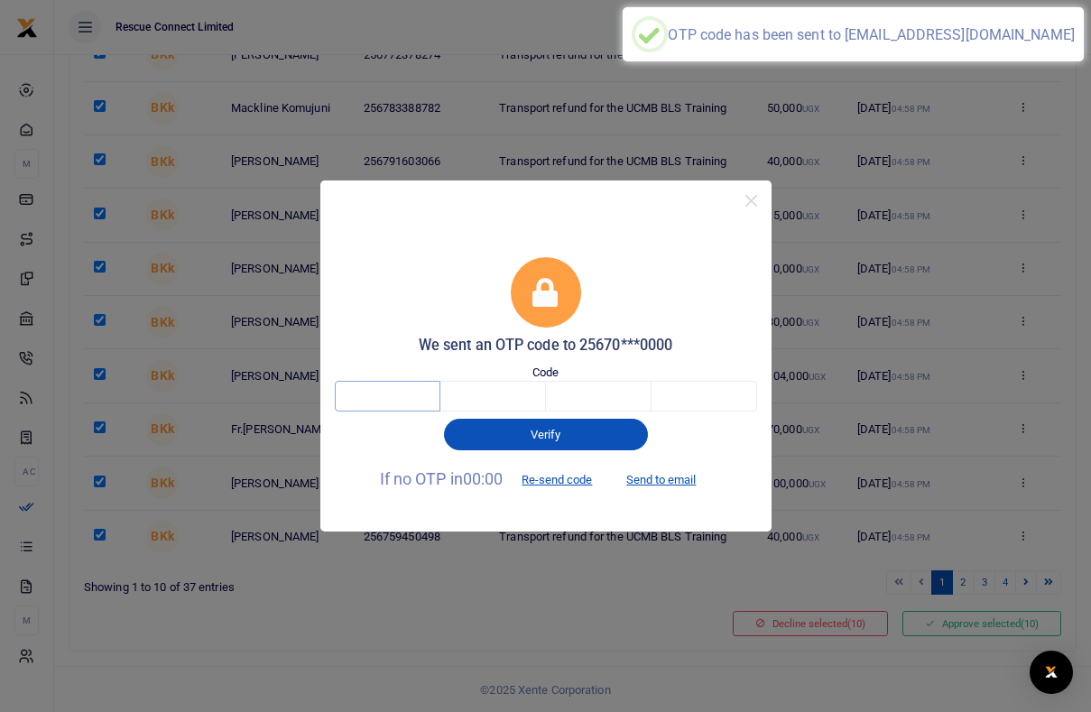
click at [379, 394] on input "text" at bounding box center [388, 396] width 106 height 31
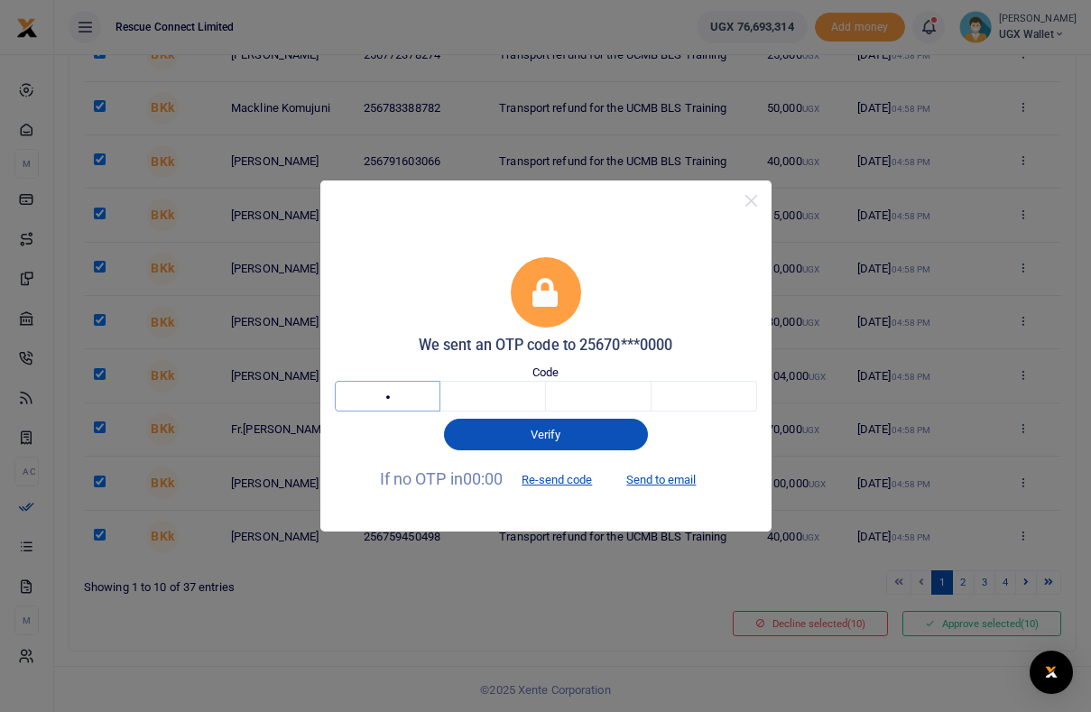
type input "8"
type input "0"
type input "6"
type input "2"
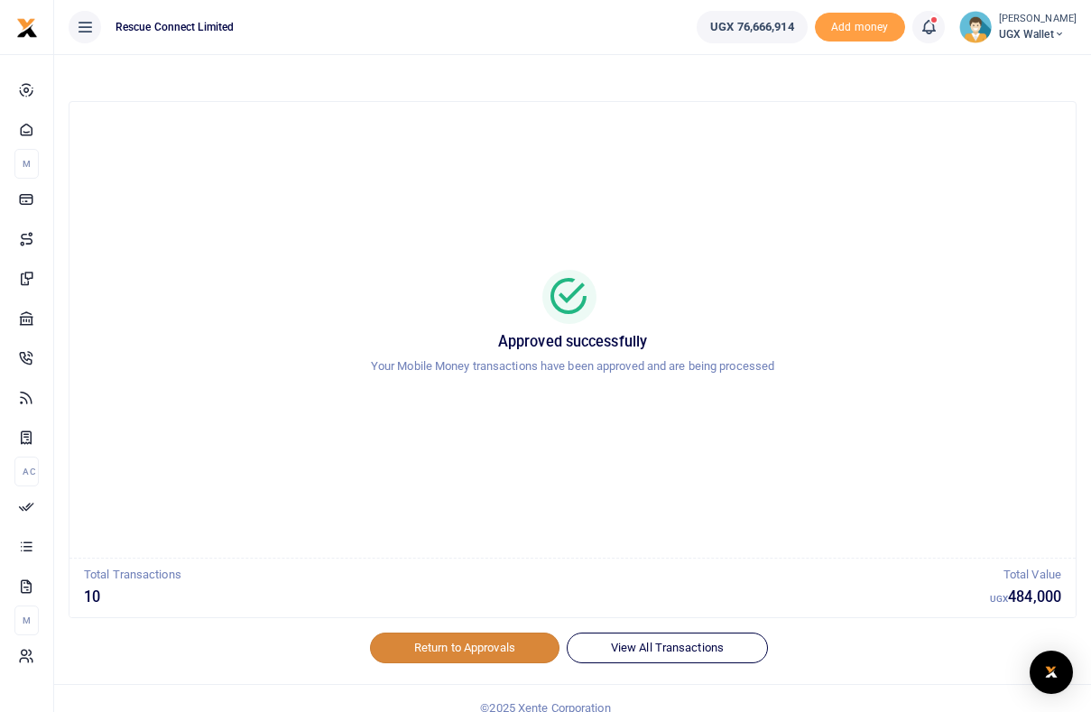
click at [496, 643] on link "Return to Approvals" at bounding box center [465, 648] width 190 height 31
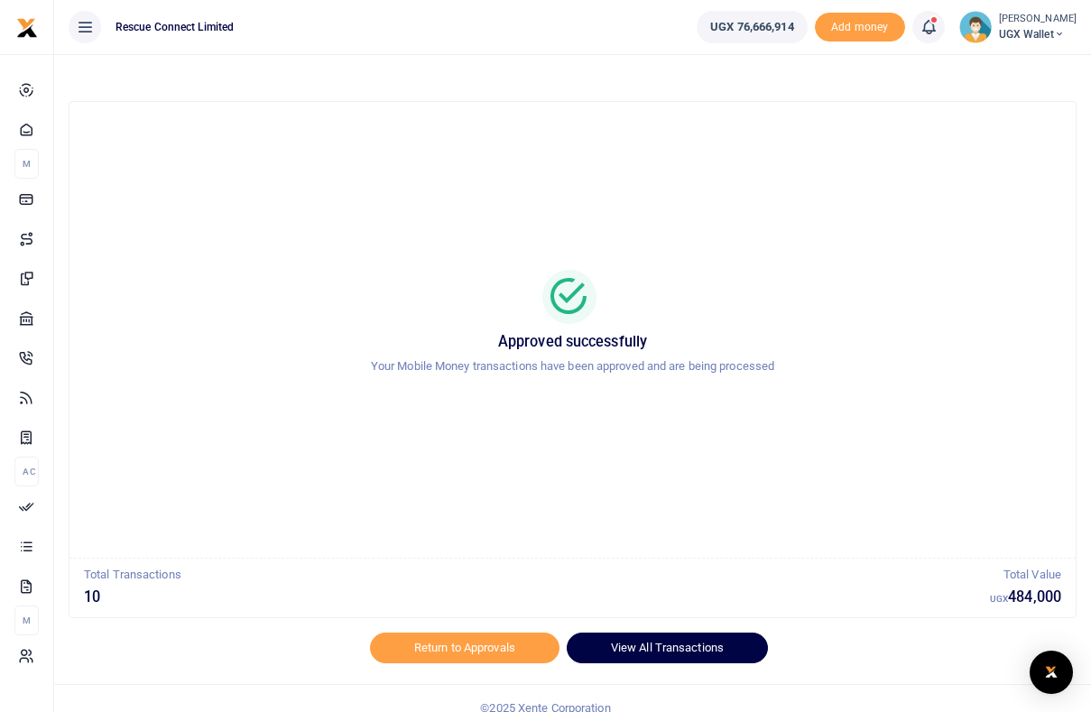
click at [606, 648] on link "View All Transactions" at bounding box center [667, 648] width 201 height 31
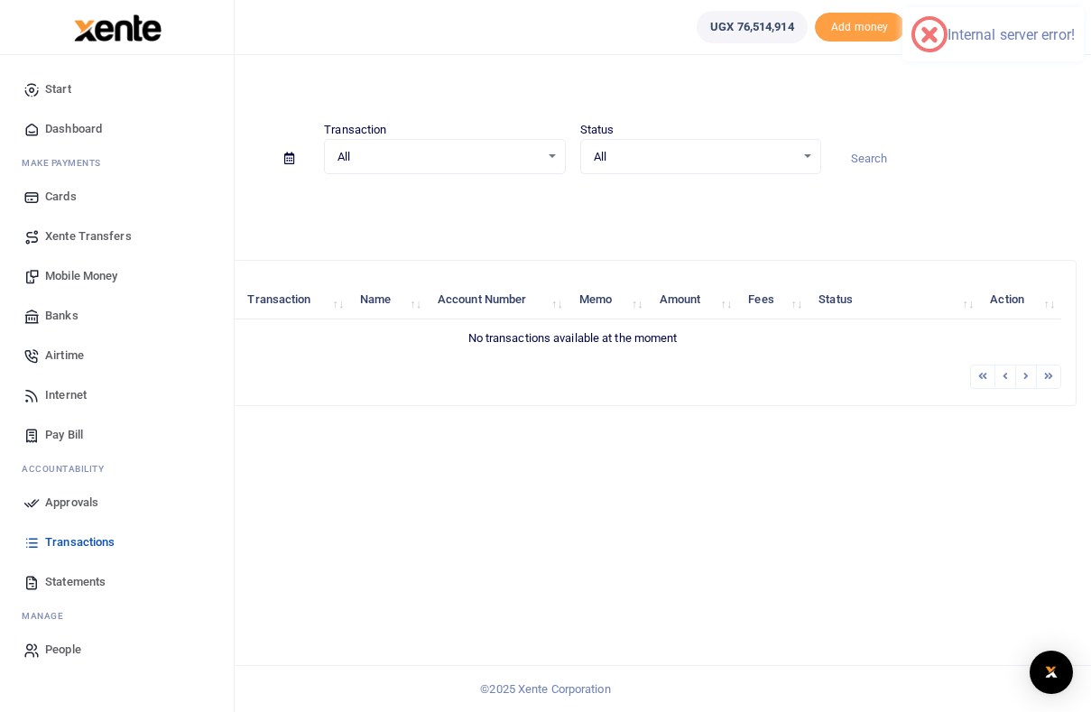
click at [80, 506] on span "Approvals" at bounding box center [71, 503] width 53 height 18
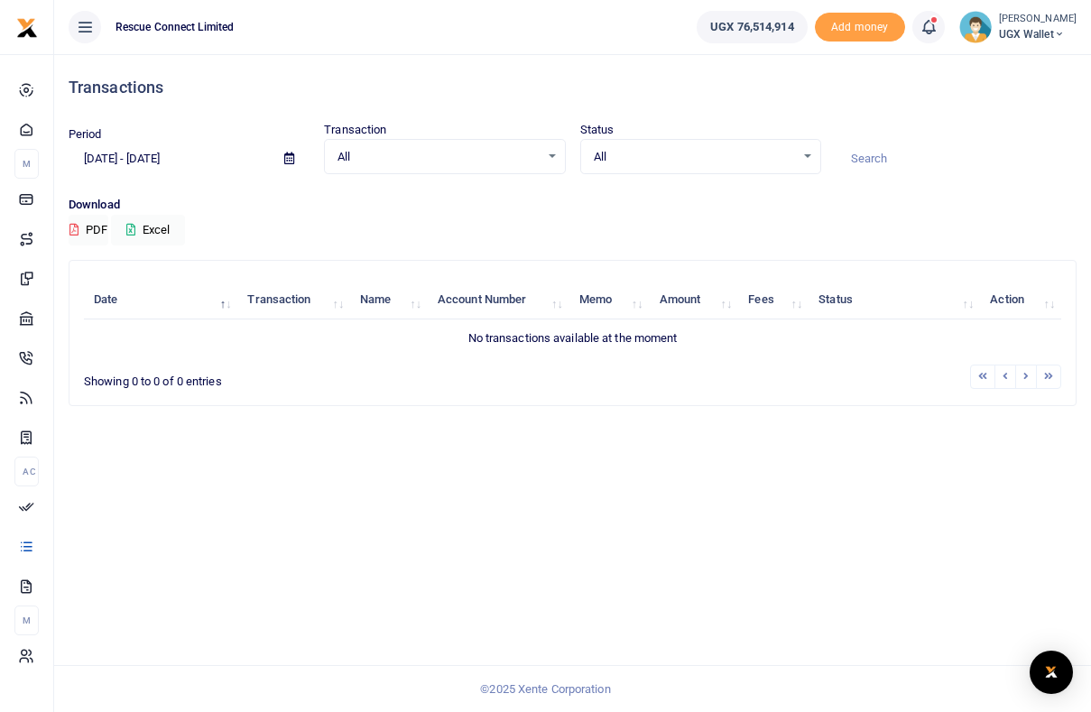
click at [1006, 378] on li at bounding box center [1006, 377] width 21 height 24
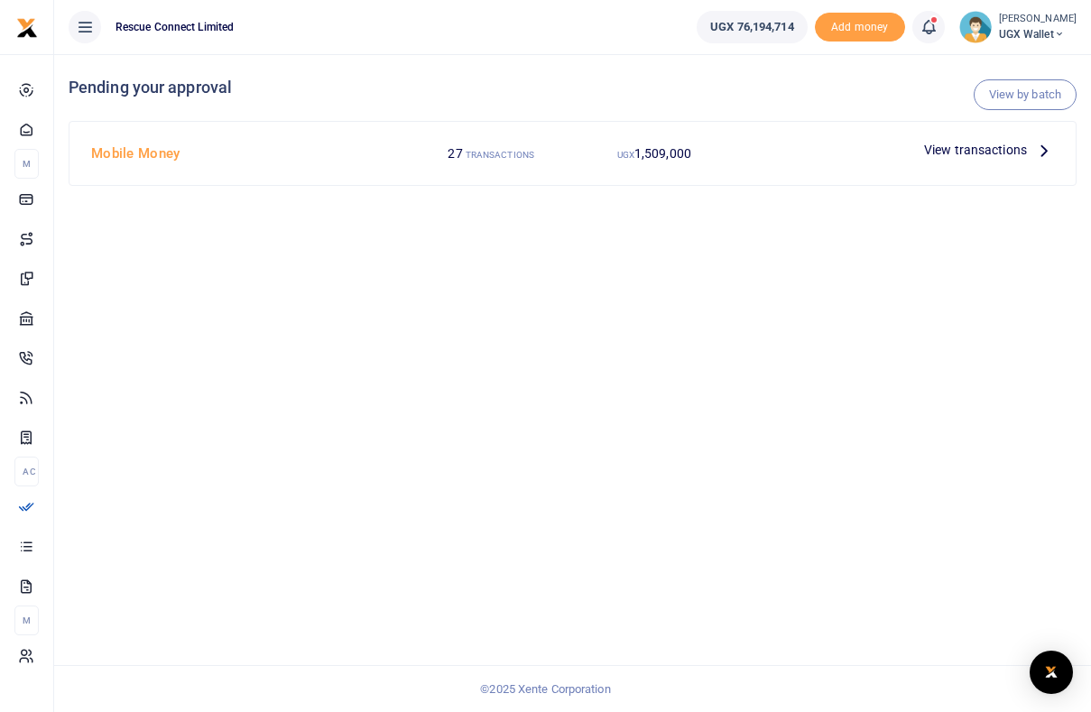
click at [988, 152] on span "View transactions" at bounding box center [975, 150] width 103 height 20
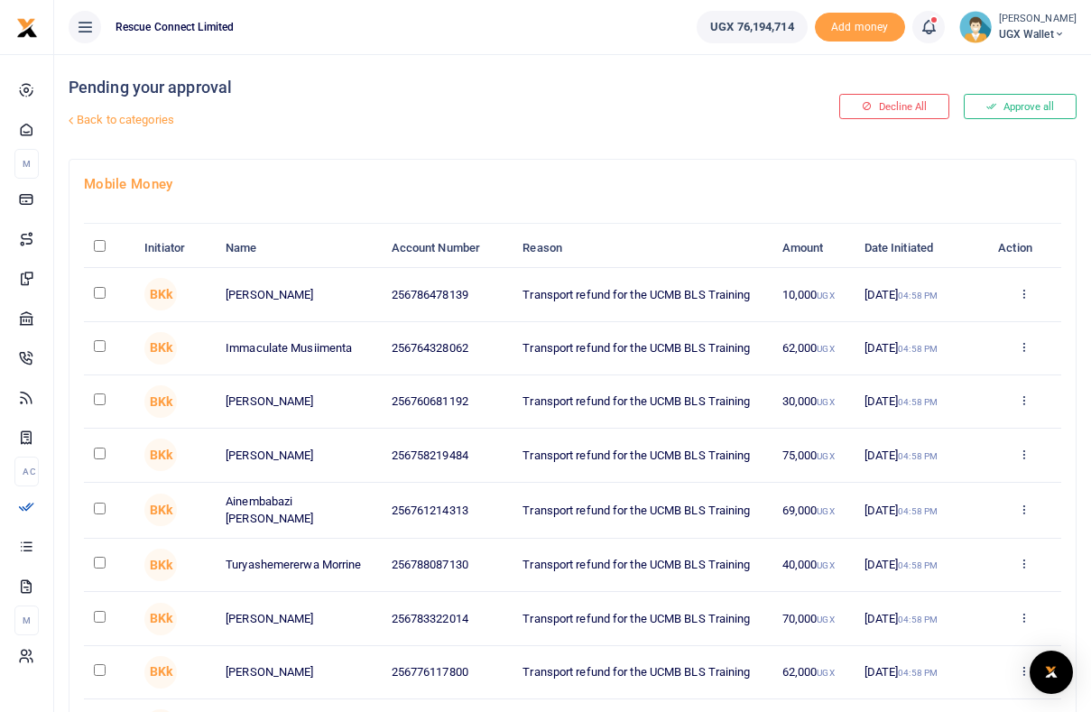
click at [100, 245] on input "\a \a : activate to sort column descending" at bounding box center [100, 246] width 12 height 12
checkbox input "true"
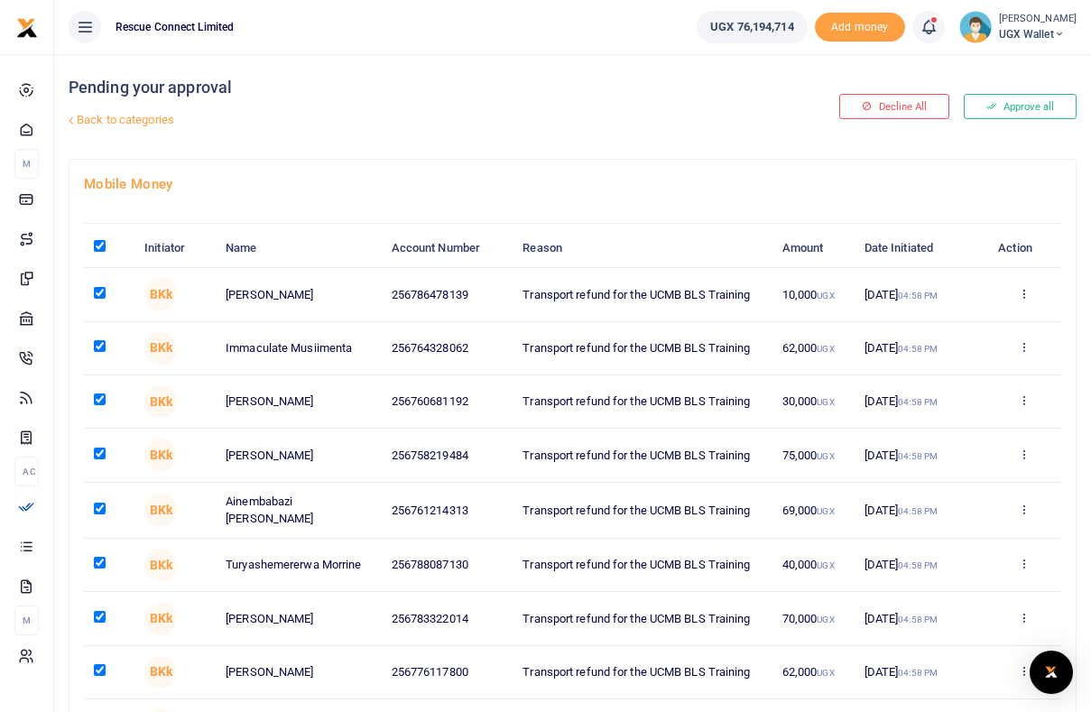
checkbox input "true"
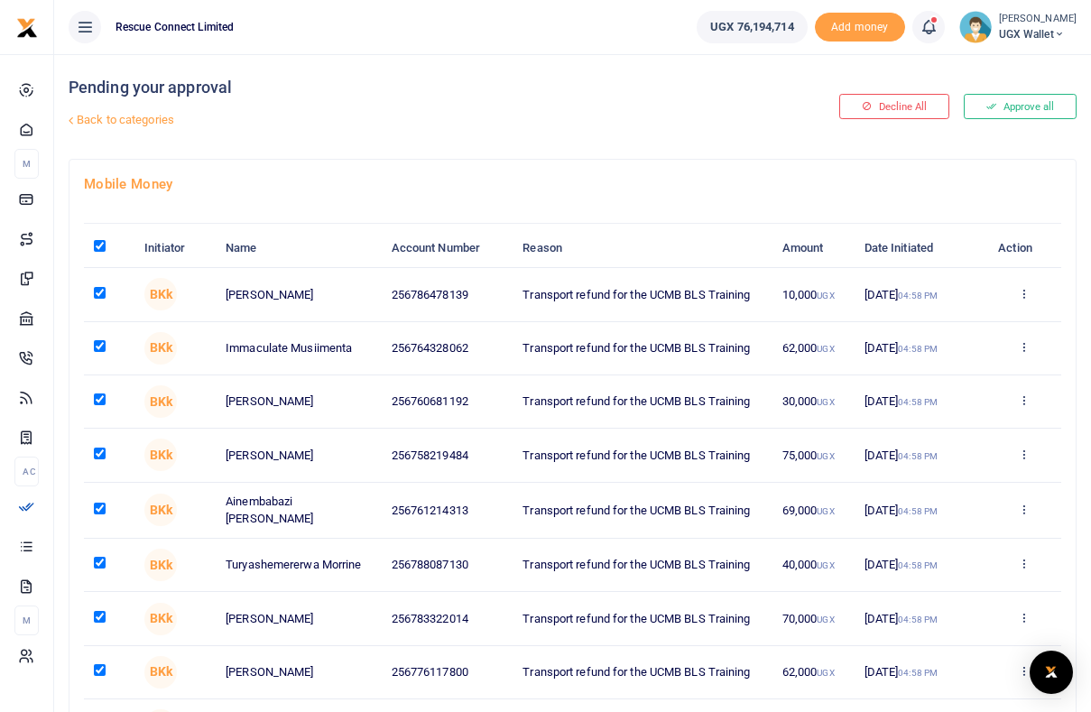
checkbox input "true"
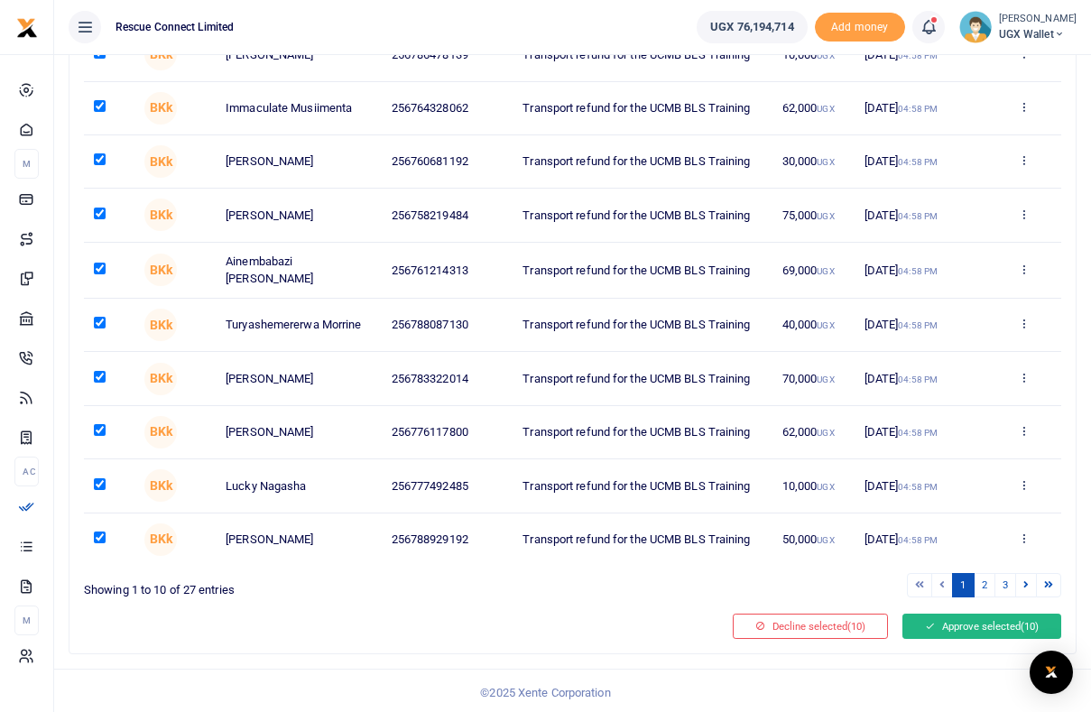
click at [945, 622] on button "Approve selected (10)" at bounding box center [982, 626] width 159 height 25
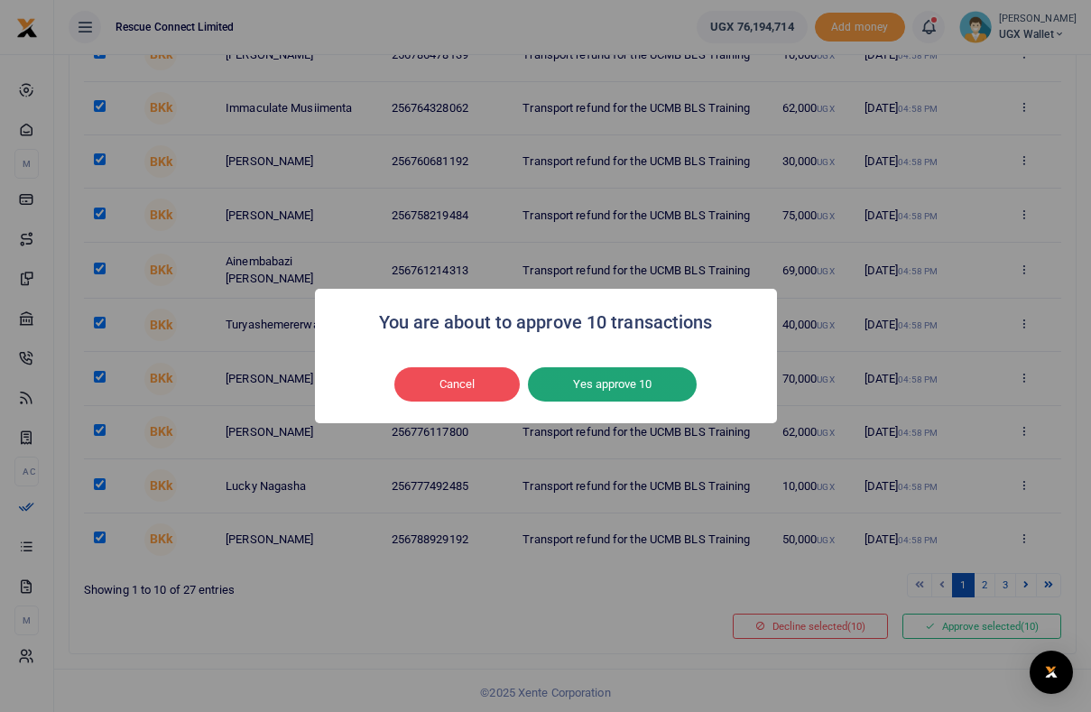
click at [602, 380] on button "Yes approve 10" at bounding box center [612, 384] width 169 height 34
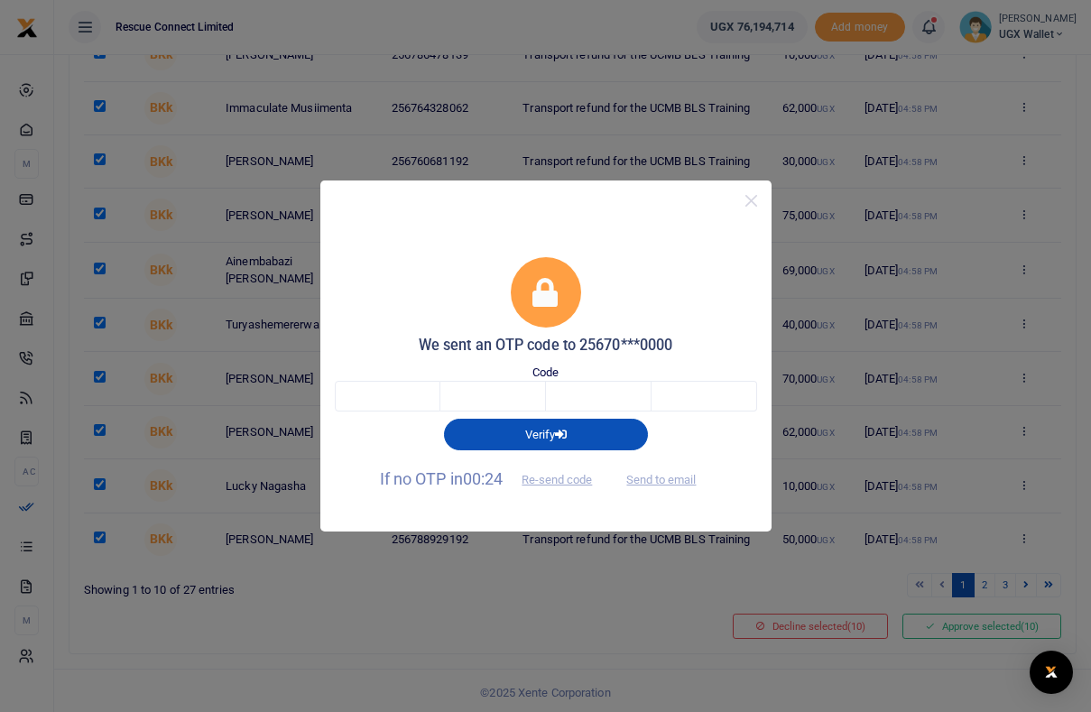
click at [664, 479] on span "Send to email" at bounding box center [661, 478] width 100 height 19
click at [673, 483] on button "Send to email" at bounding box center [661, 480] width 100 height 31
click at [386, 391] on input "text" at bounding box center [388, 396] width 106 height 31
type input "4"
type input "9"
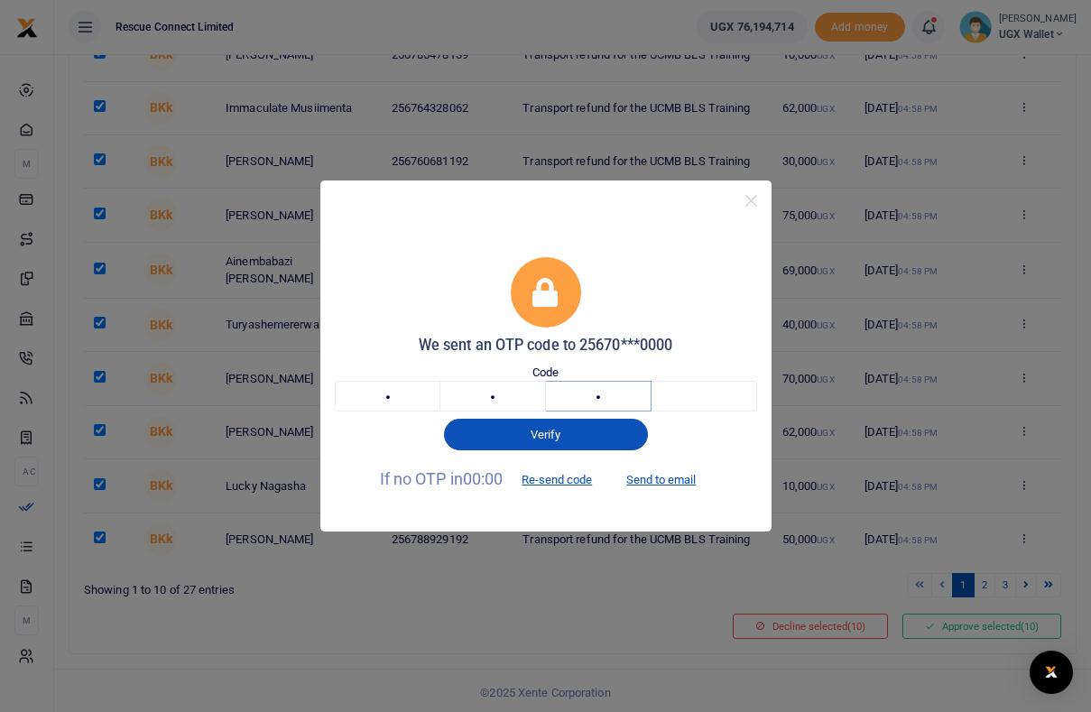
type input "5"
type input "9"
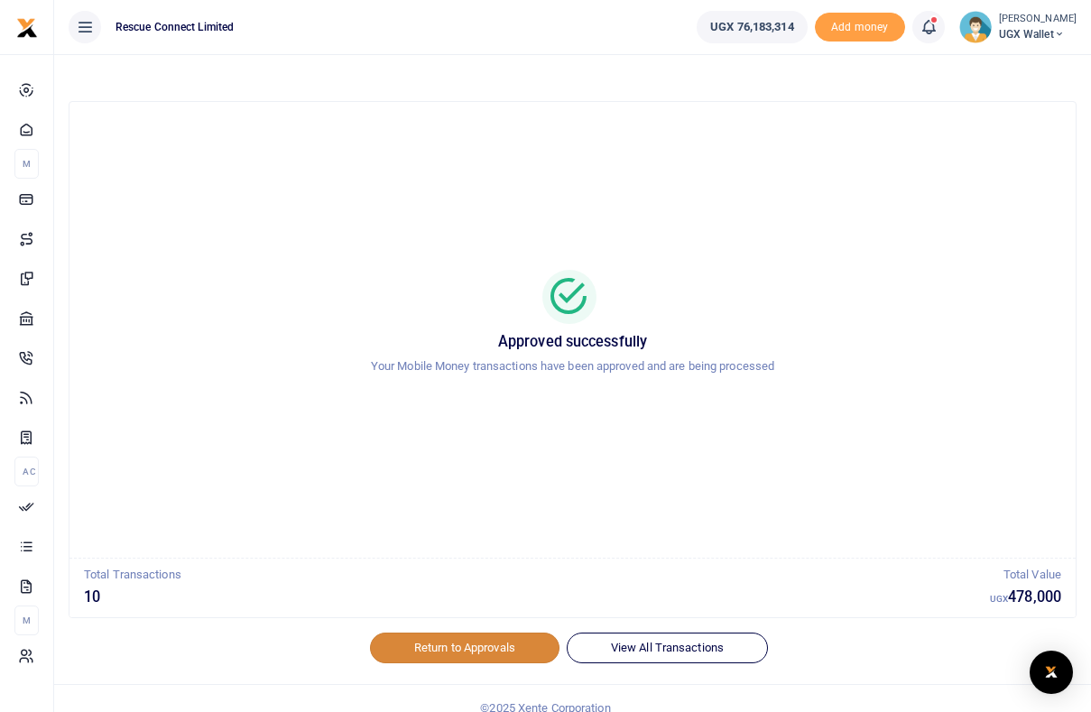
click at [461, 646] on link "Return to Approvals" at bounding box center [465, 648] width 190 height 31
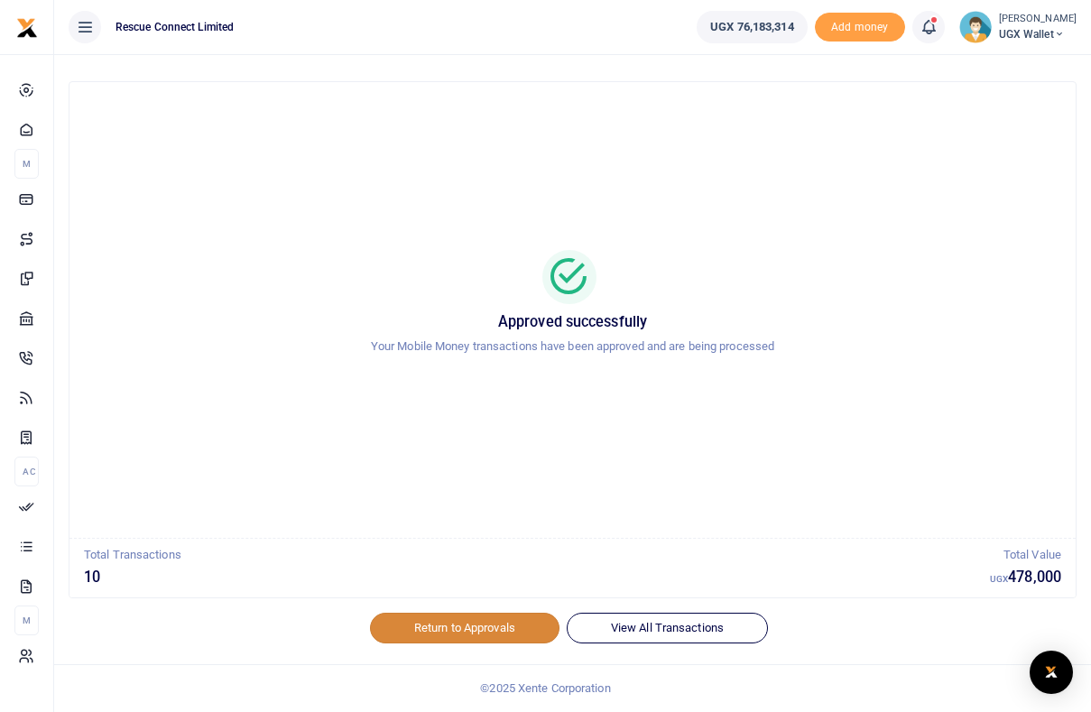
click at [414, 621] on link "Return to Approvals" at bounding box center [465, 628] width 190 height 31
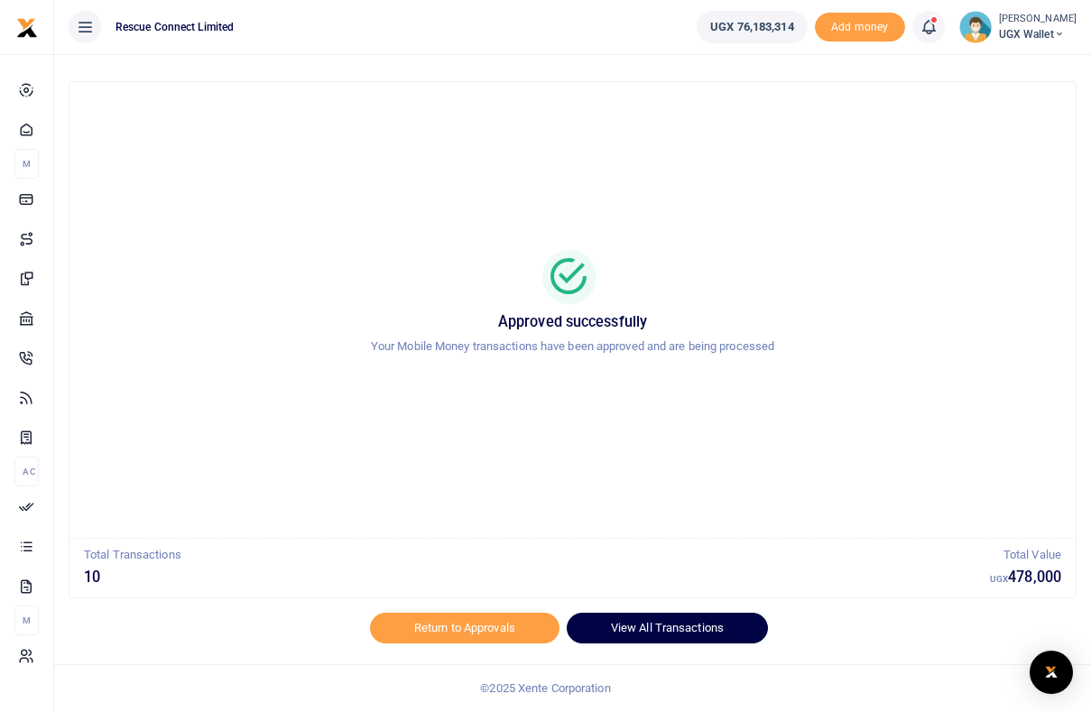
click at [701, 625] on link "View All Transactions" at bounding box center [667, 628] width 201 height 31
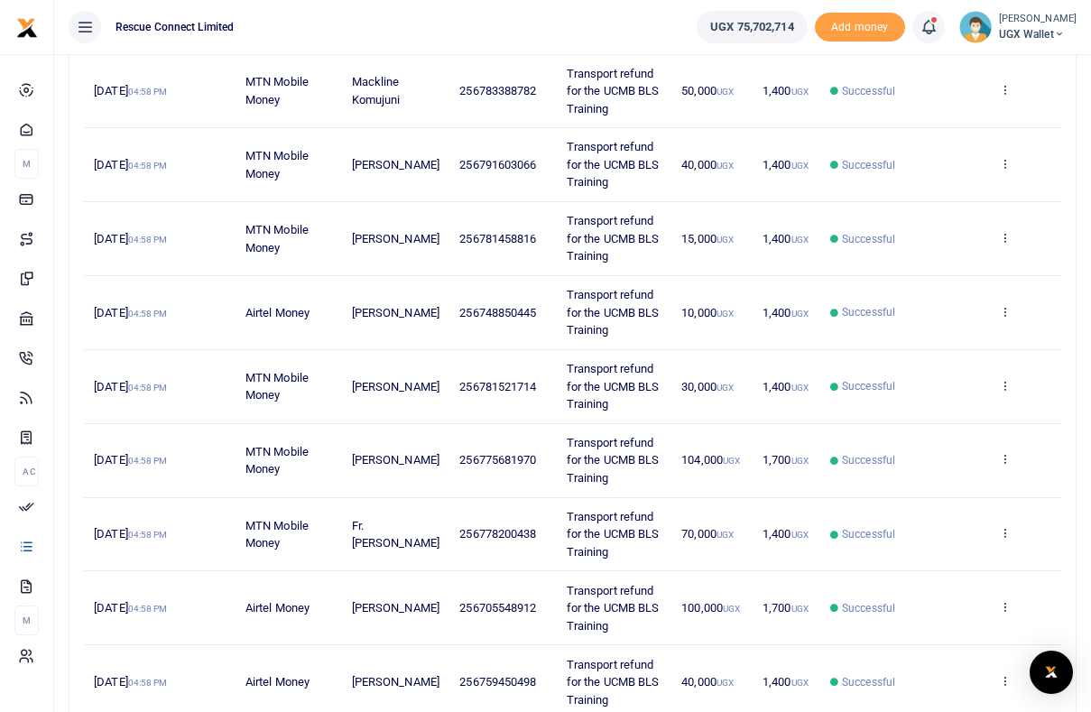
scroll to position [488, 0]
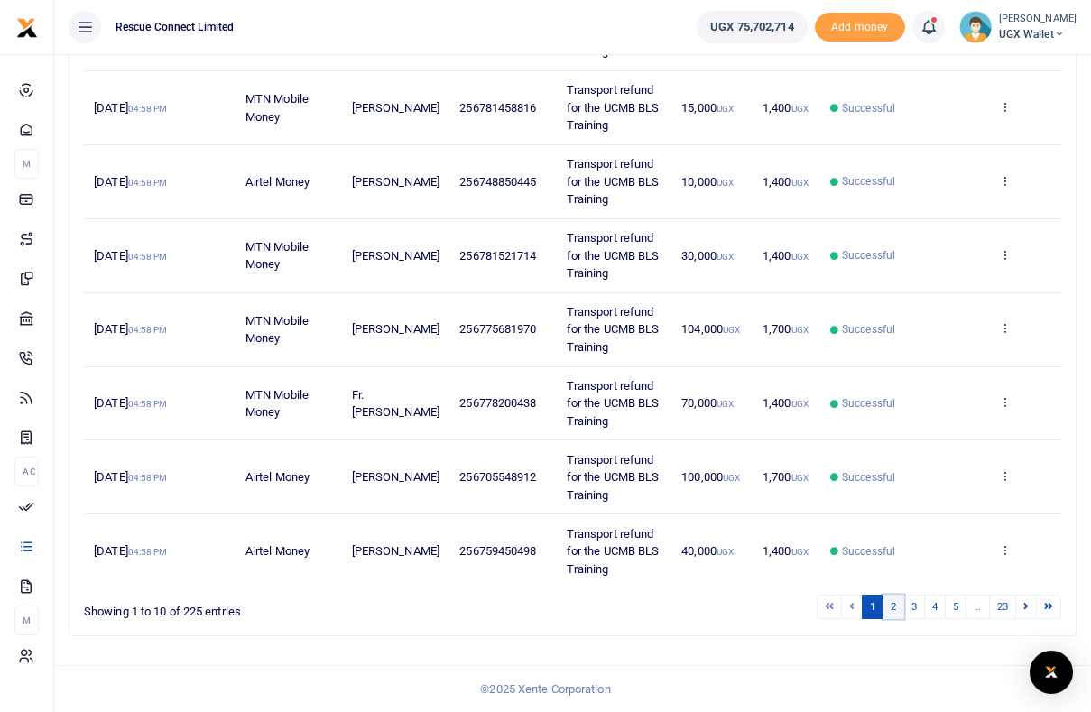
click at [896, 608] on link "2" at bounding box center [894, 607] width 22 height 24
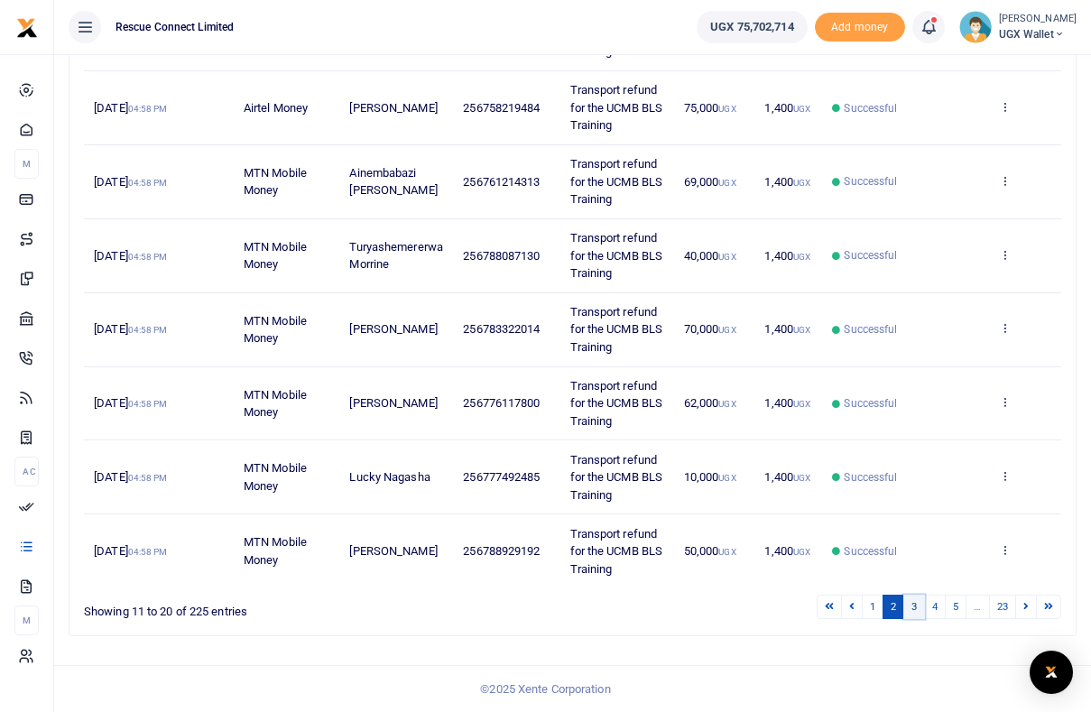
click at [915, 608] on link "3" at bounding box center [915, 607] width 22 height 24
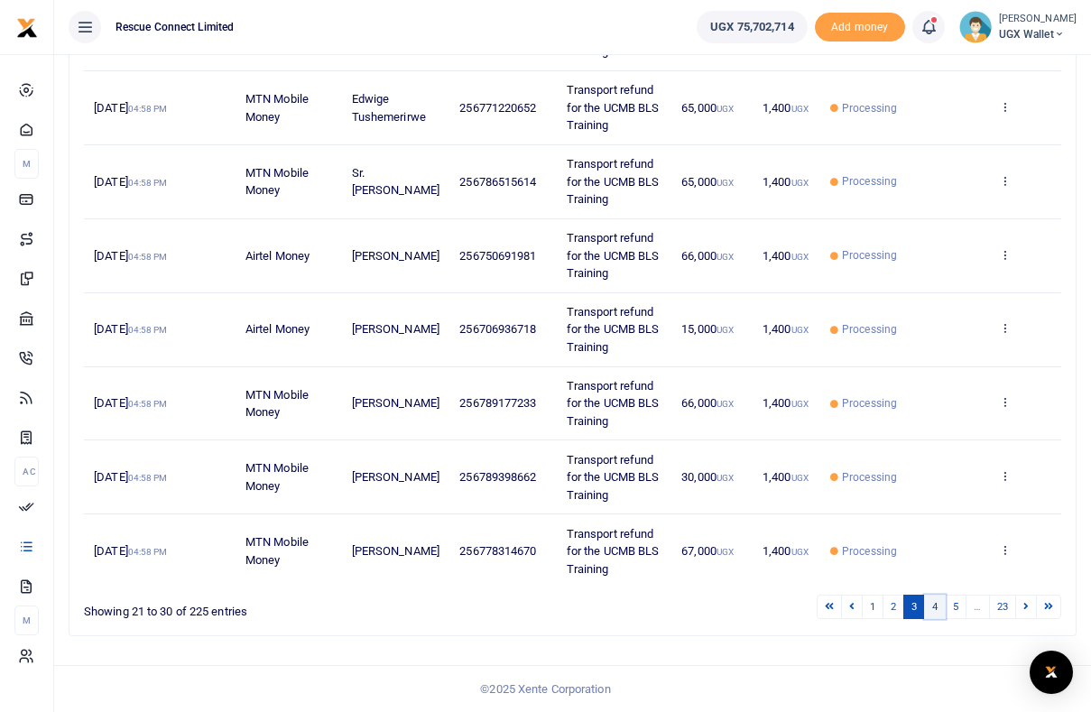
click at [935, 610] on link "4" at bounding box center [935, 607] width 22 height 24
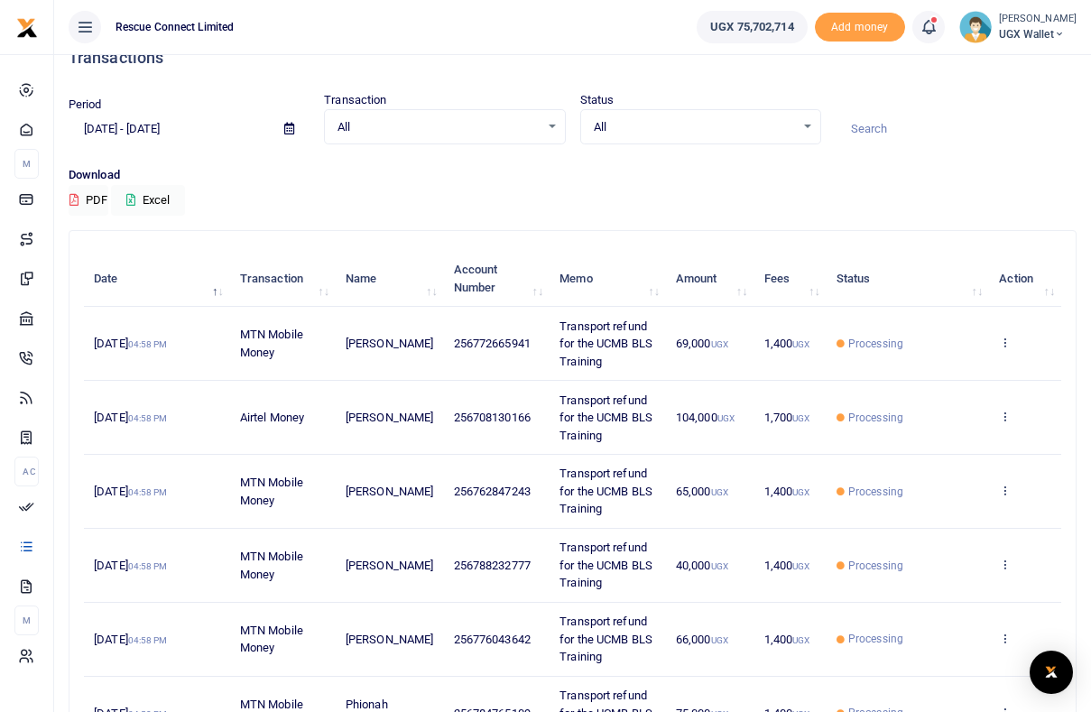
scroll to position [0, 0]
